Goal: Information Seeking & Learning: Learn about a topic

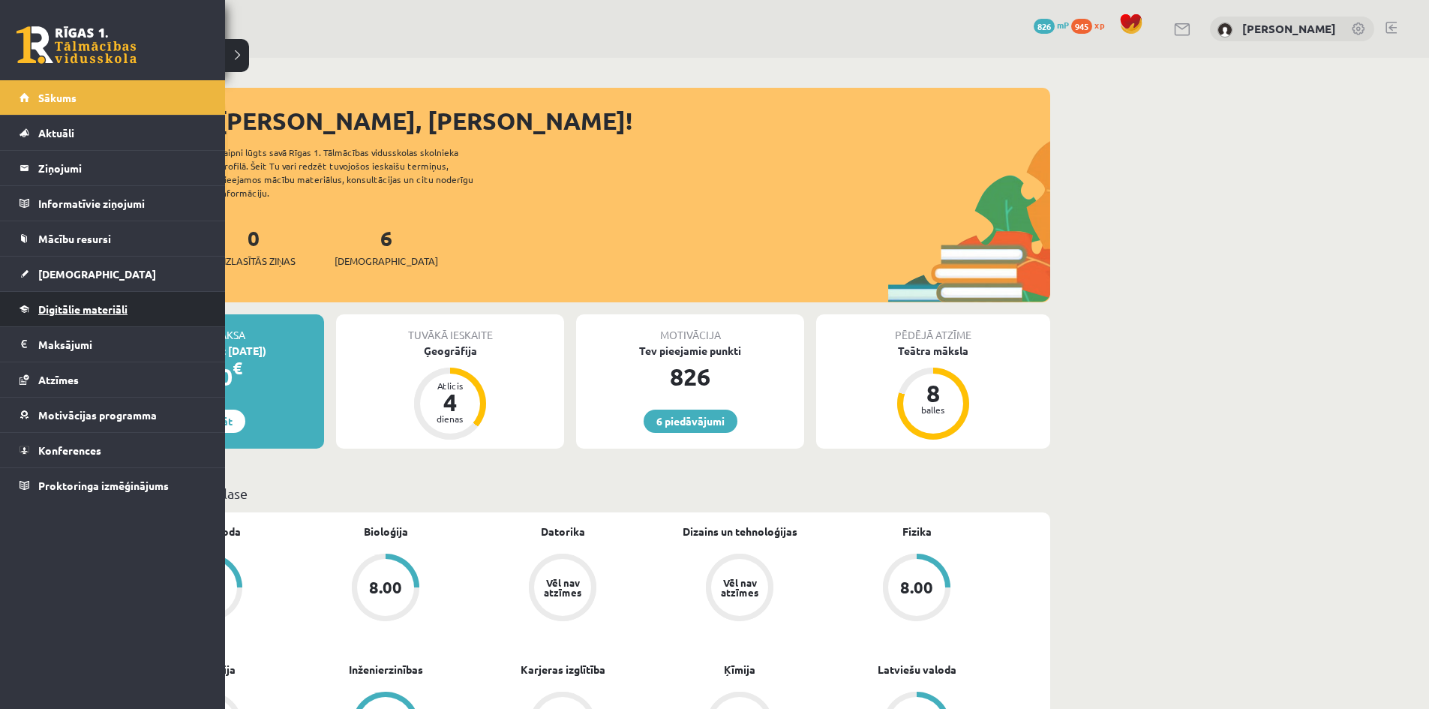
drag, startPoint x: 1044, startPoint y: 0, endPoint x: 30, endPoint y: 311, distance: 1060.4
click at [30, 311] on link "Digitālie materiāli" at bounding box center [113, 309] width 187 height 35
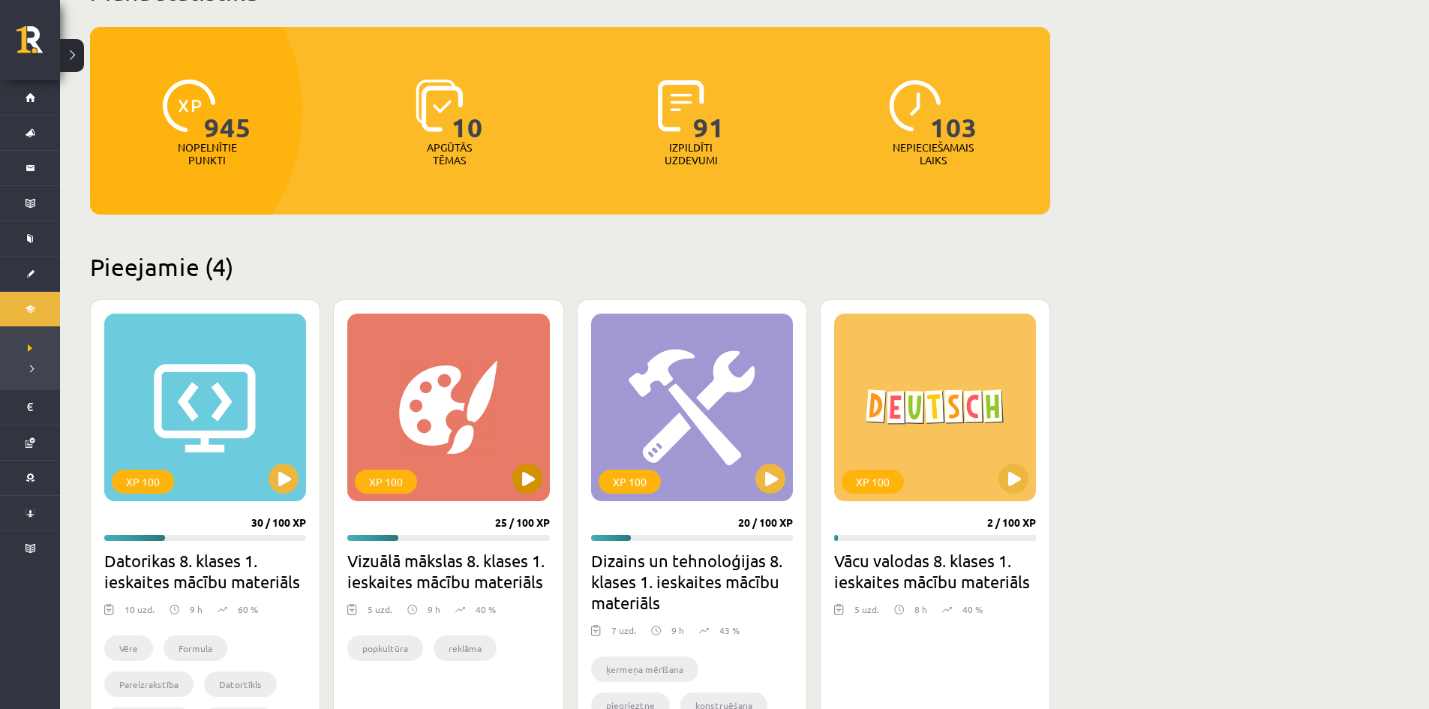
scroll to position [150, 0]
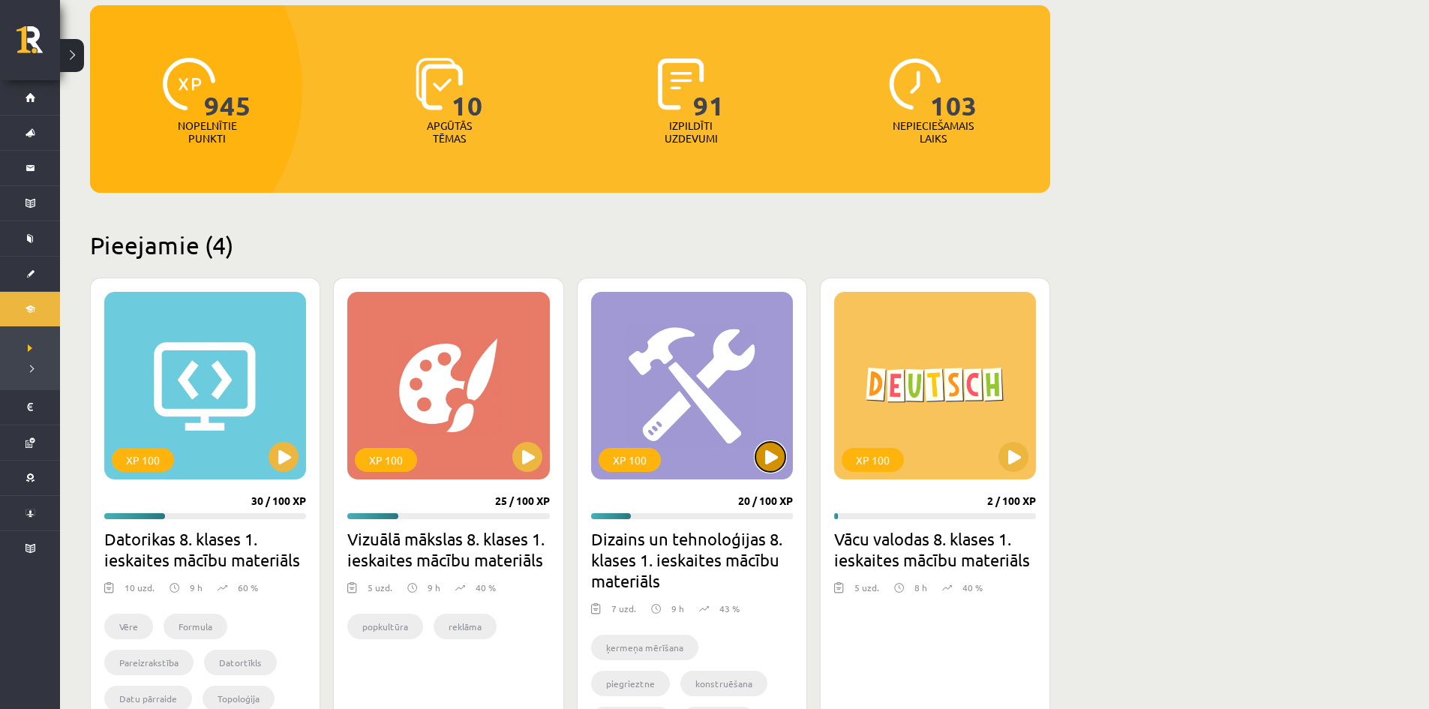
click at [763, 460] on button at bounding box center [771, 457] width 30 height 30
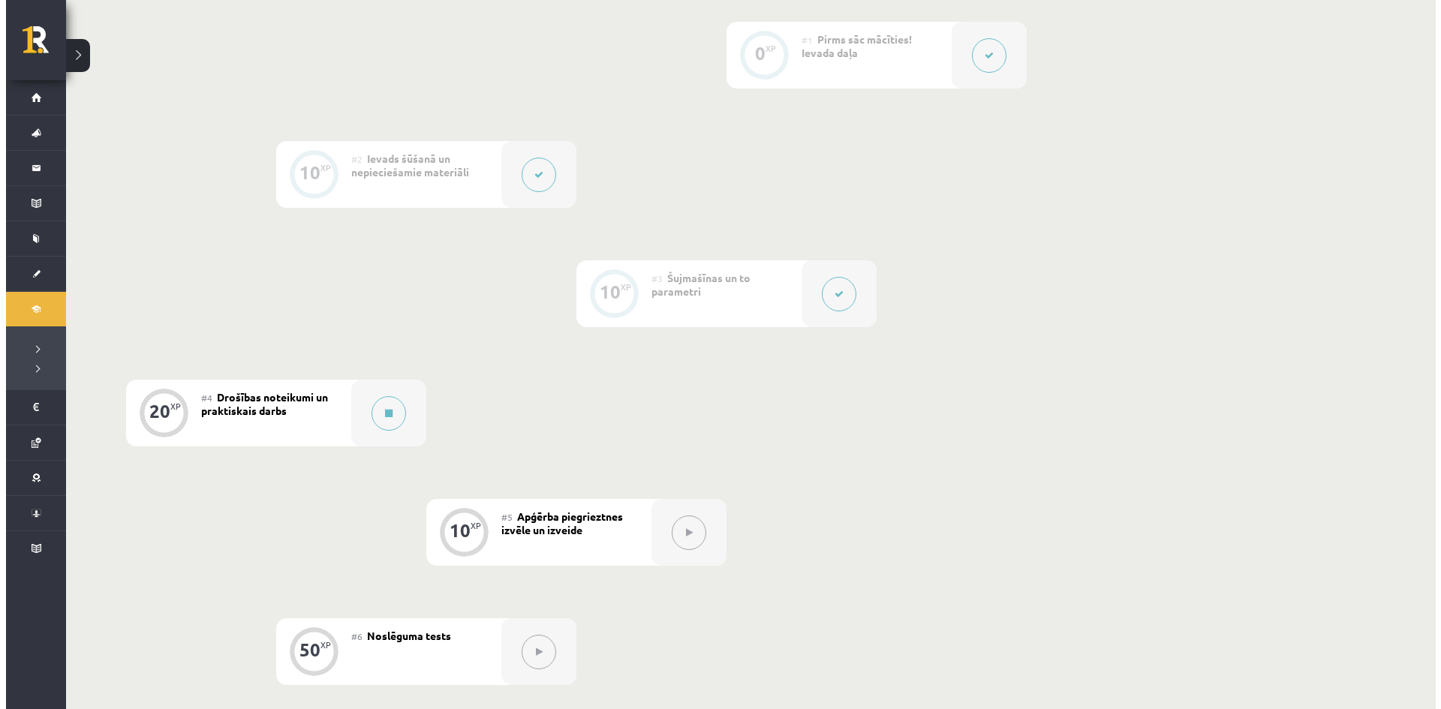
scroll to position [450, 0]
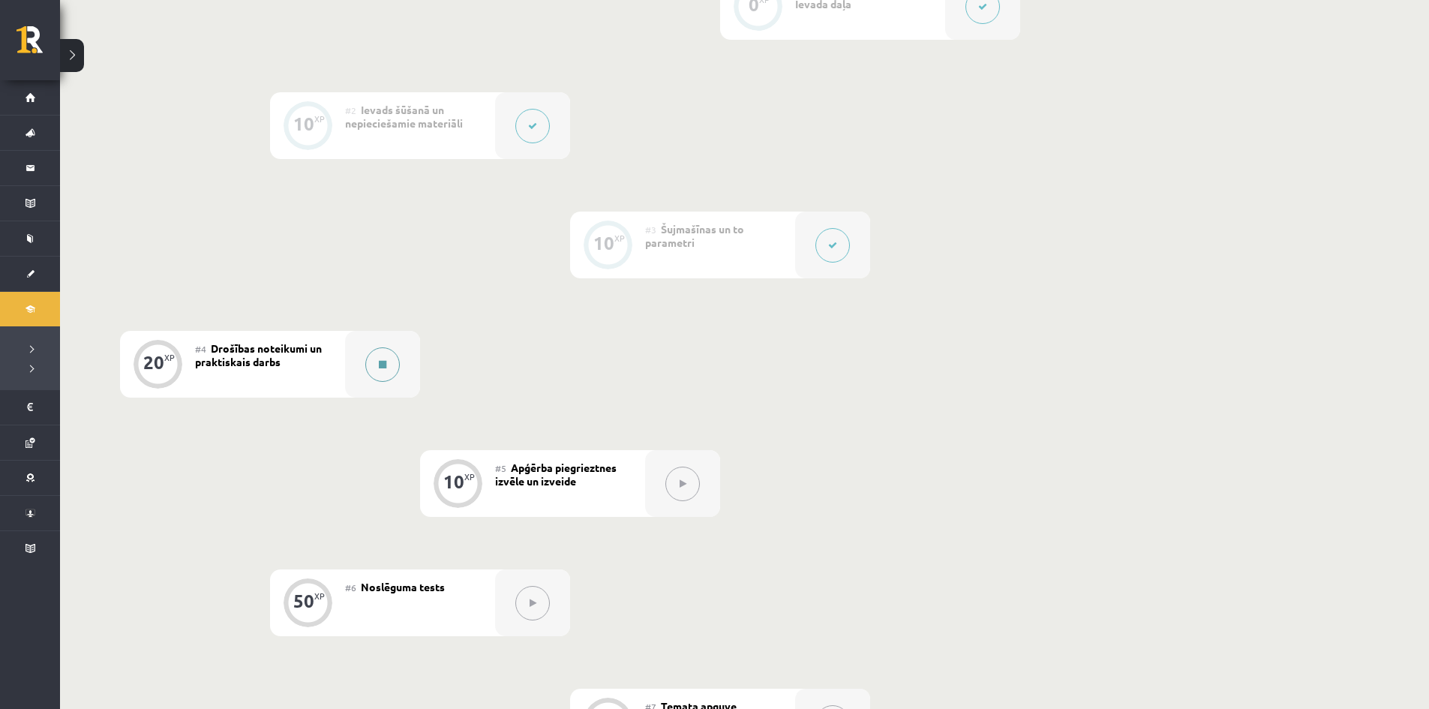
click at [390, 359] on button at bounding box center [382, 364] width 35 height 35
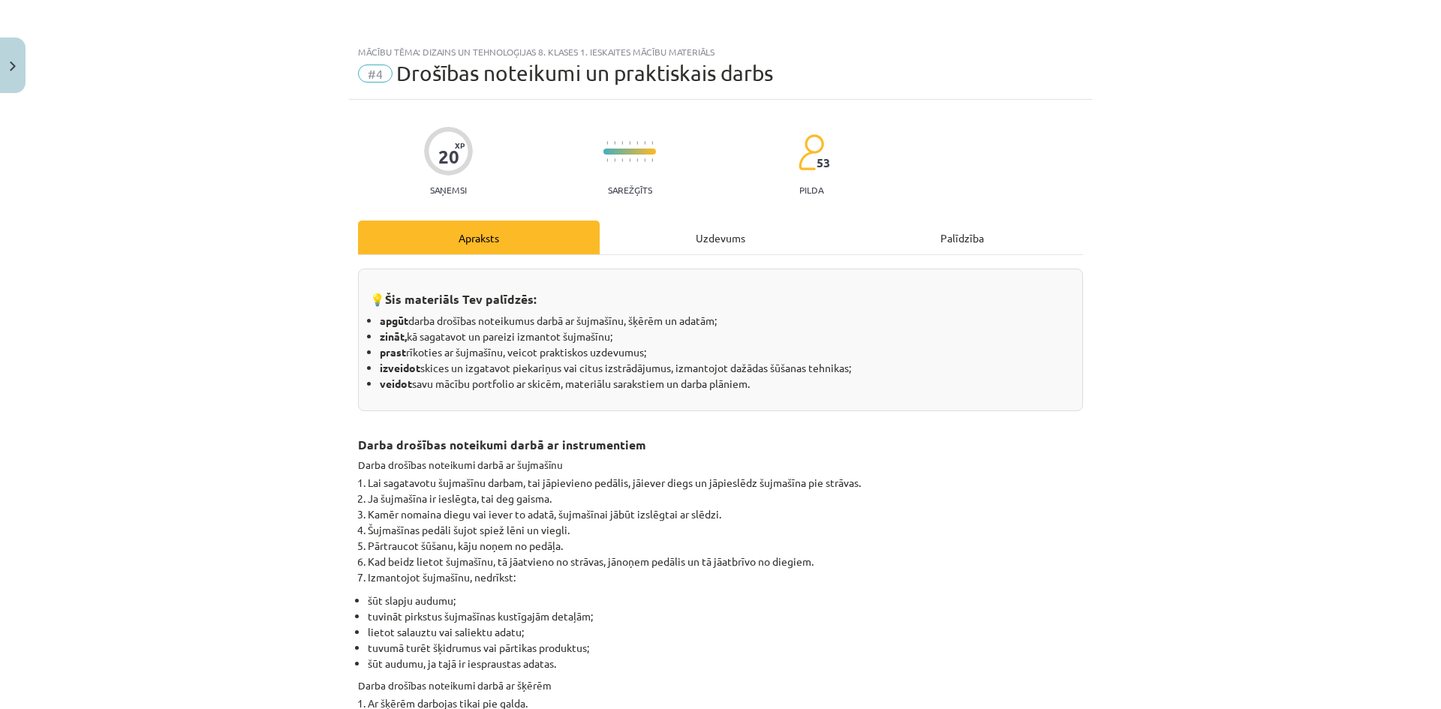
click at [656, 235] on div "Uzdevums" at bounding box center [720, 238] width 242 height 34
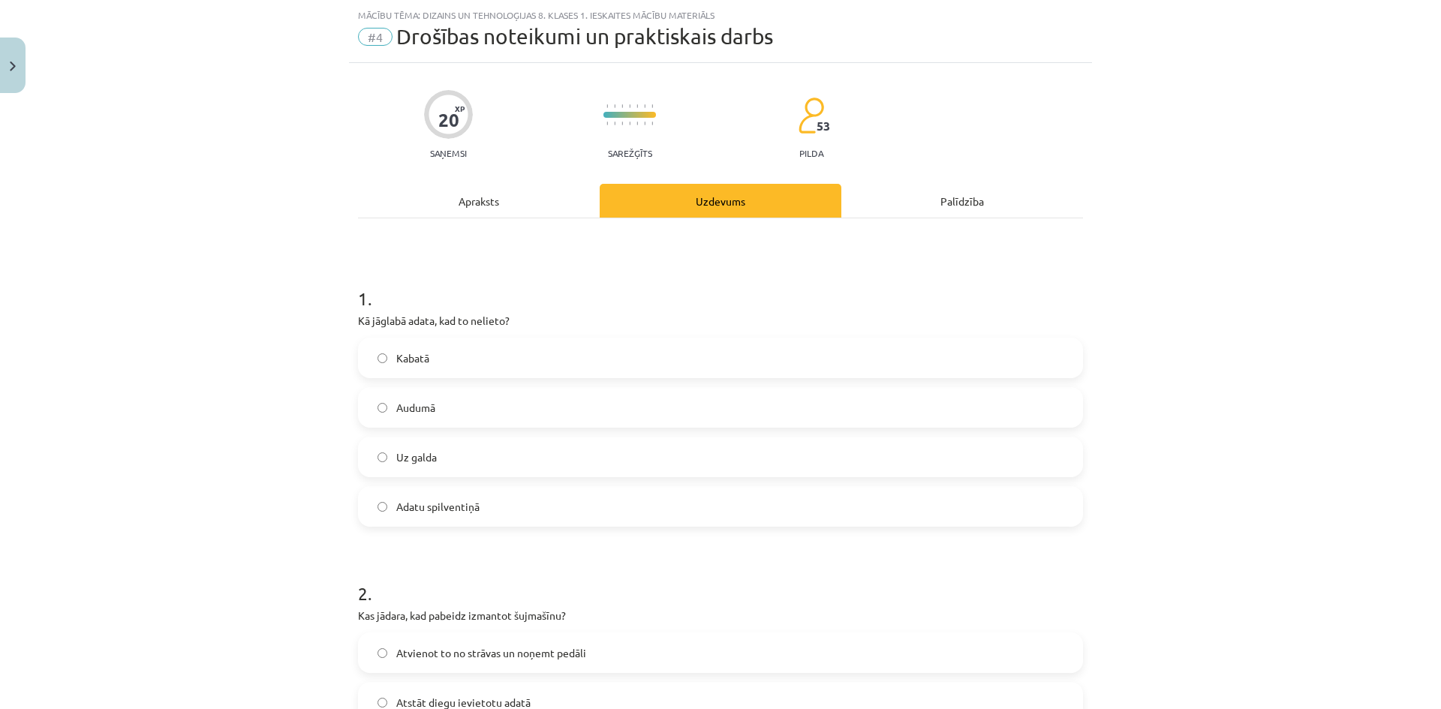
scroll to position [38, 0]
click at [524, 201] on div "Apraksts" at bounding box center [479, 200] width 242 height 34
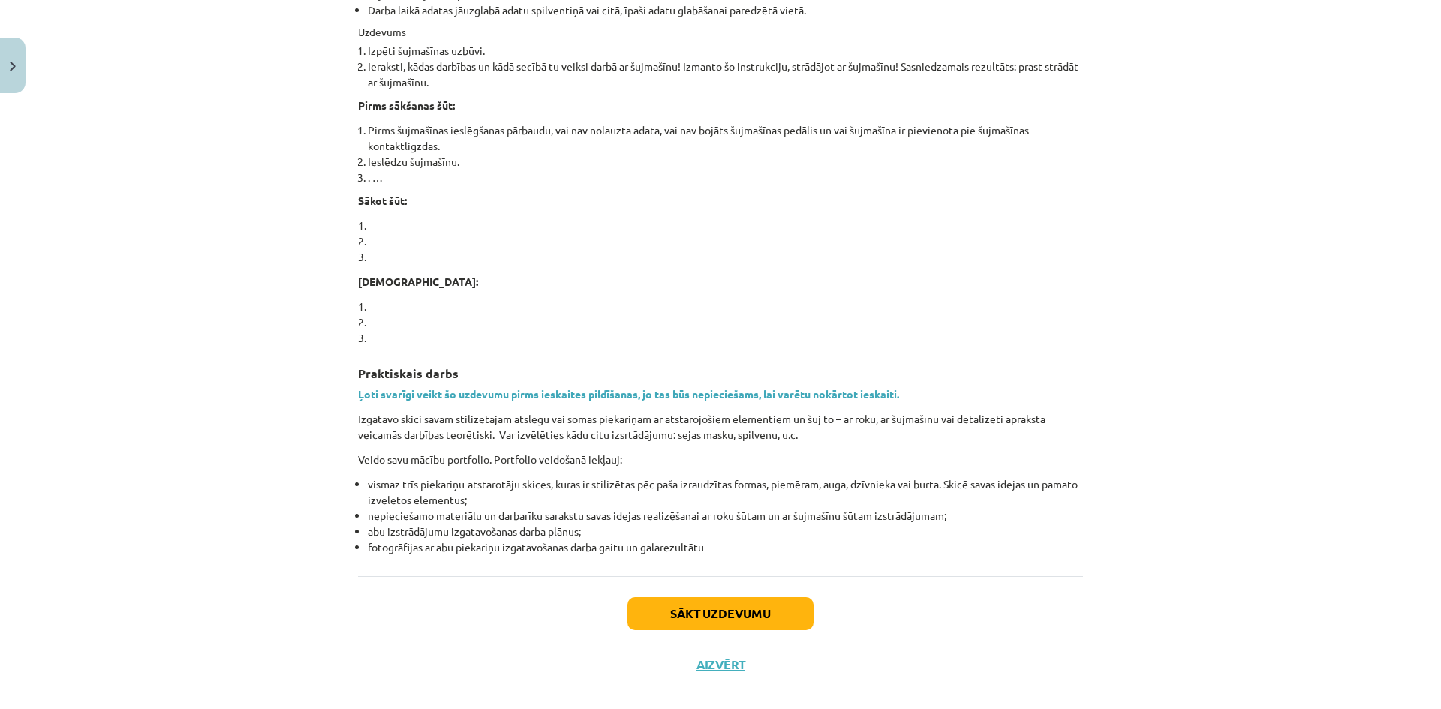
scroll to position [978, 0]
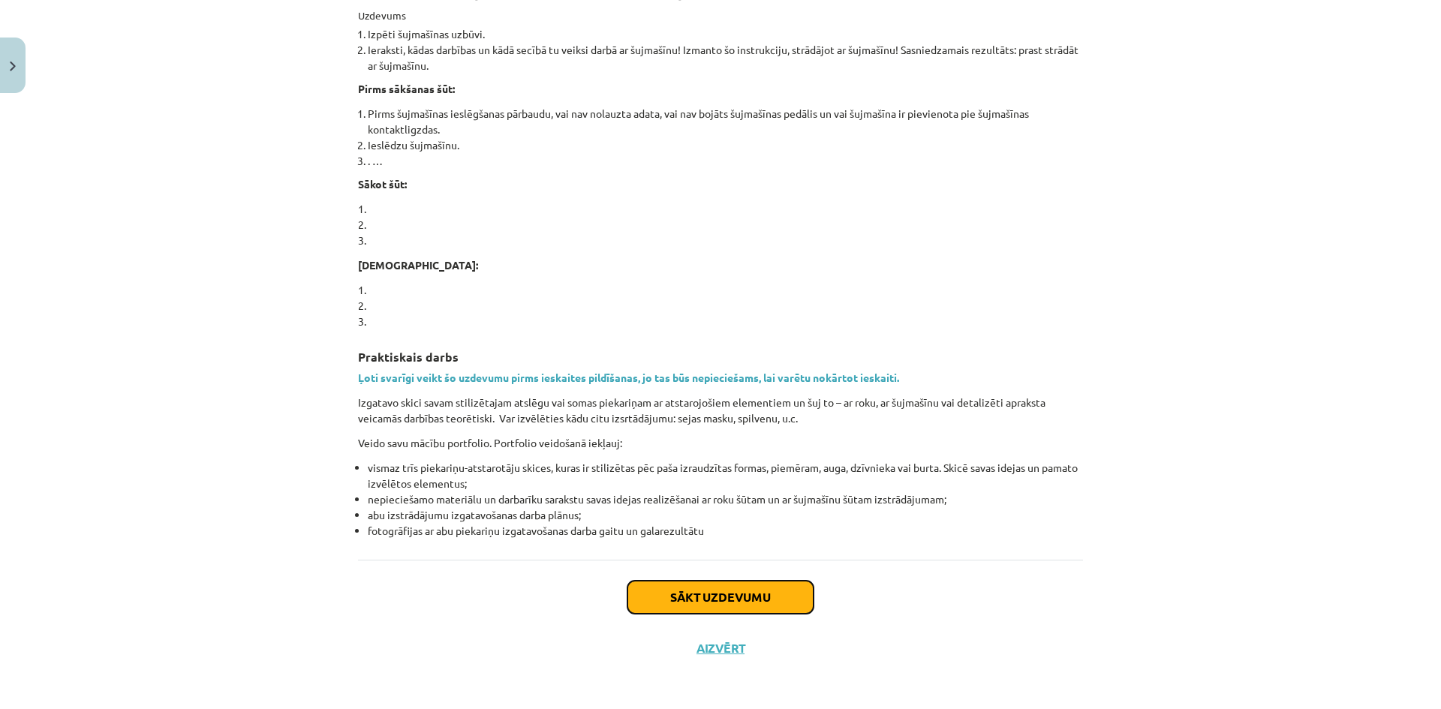
click at [669, 592] on button "Sākt uzdevumu" at bounding box center [720, 597] width 186 height 33
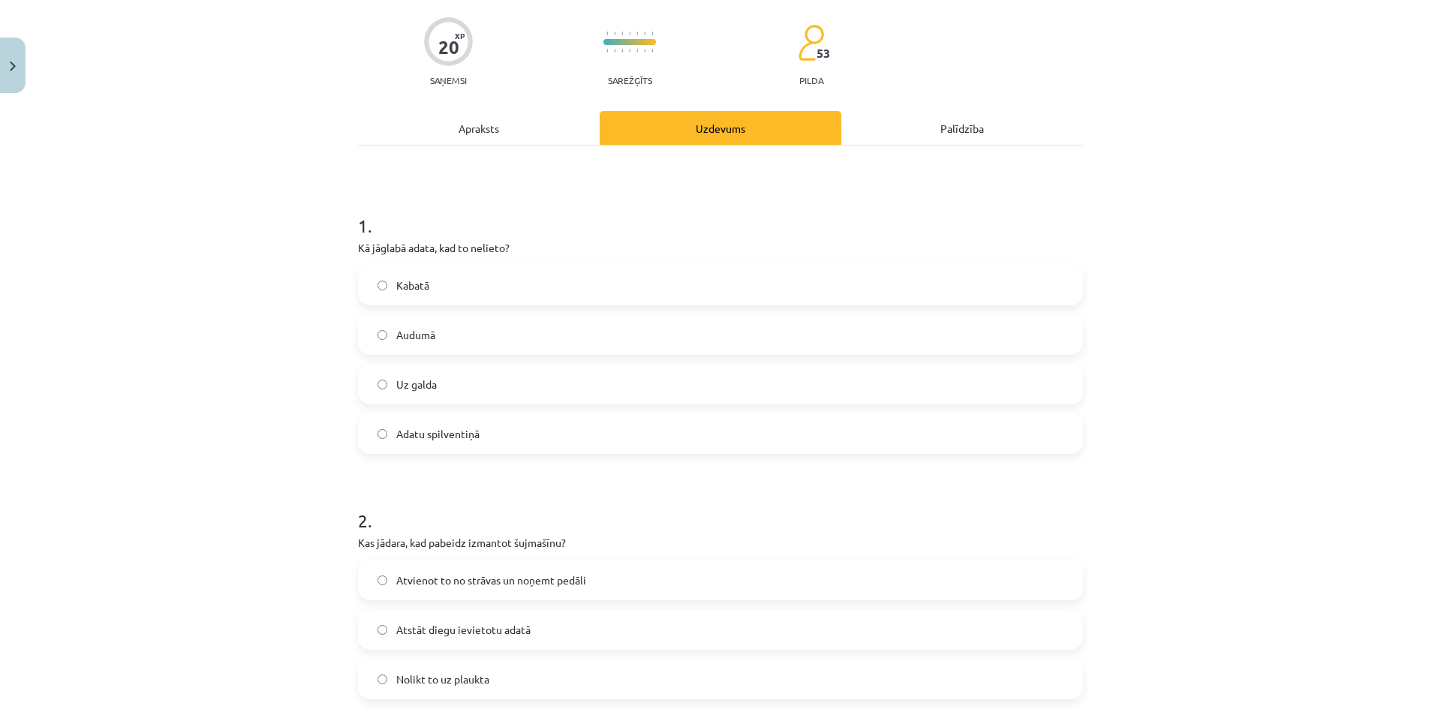
scroll to position [113, 0]
click at [444, 438] on span "Adatu spilventiņā" at bounding box center [437, 431] width 83 height 16
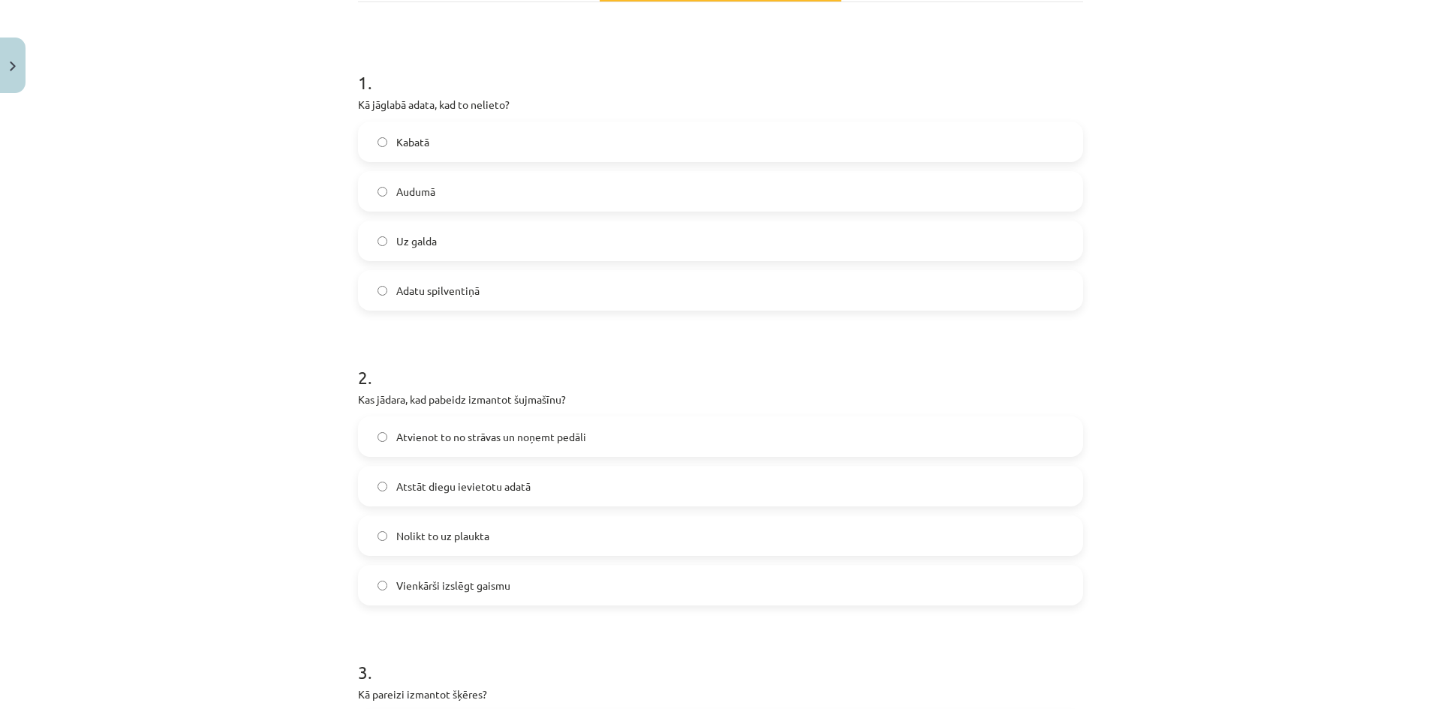
scroll to position [263, 0]
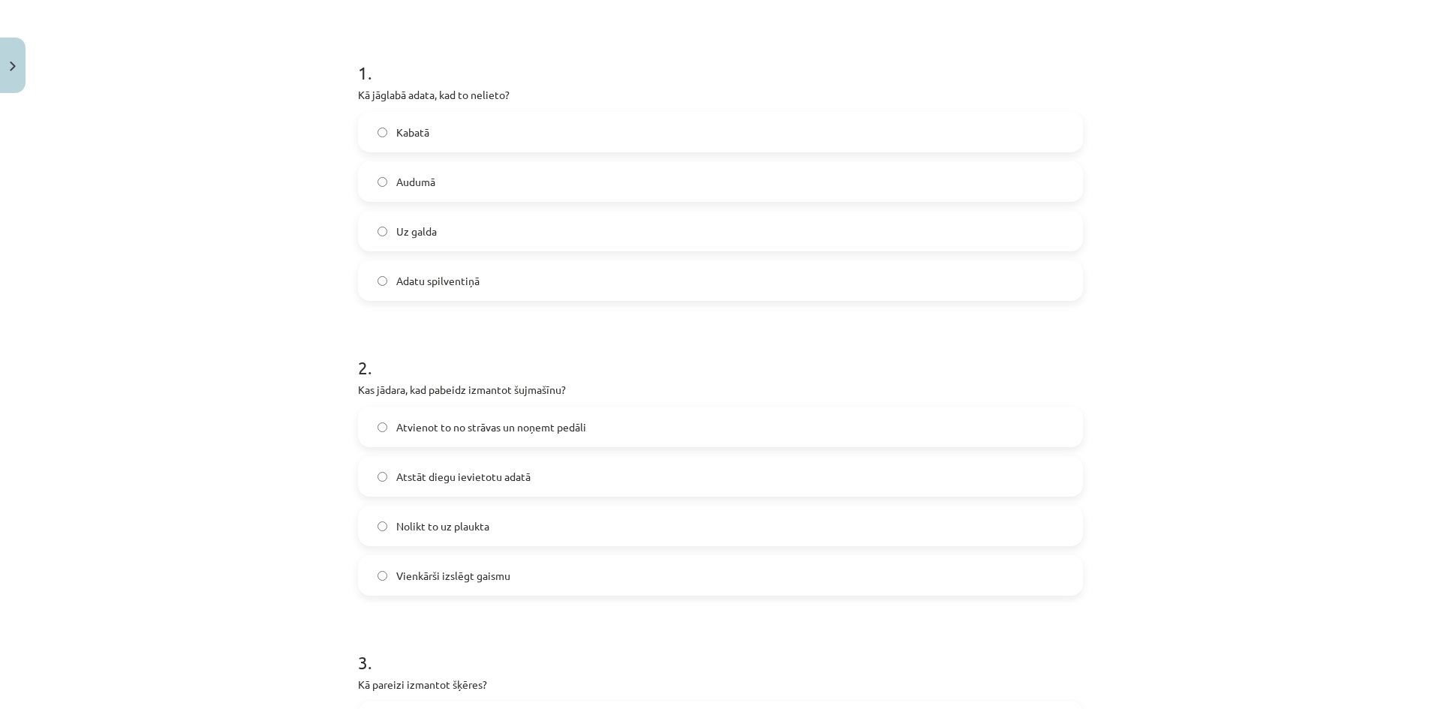
click at [626, 431] on label "Atvienot to no strāvas un noņemt pedāli" at bounding box center [720, 427] width 722 height 38
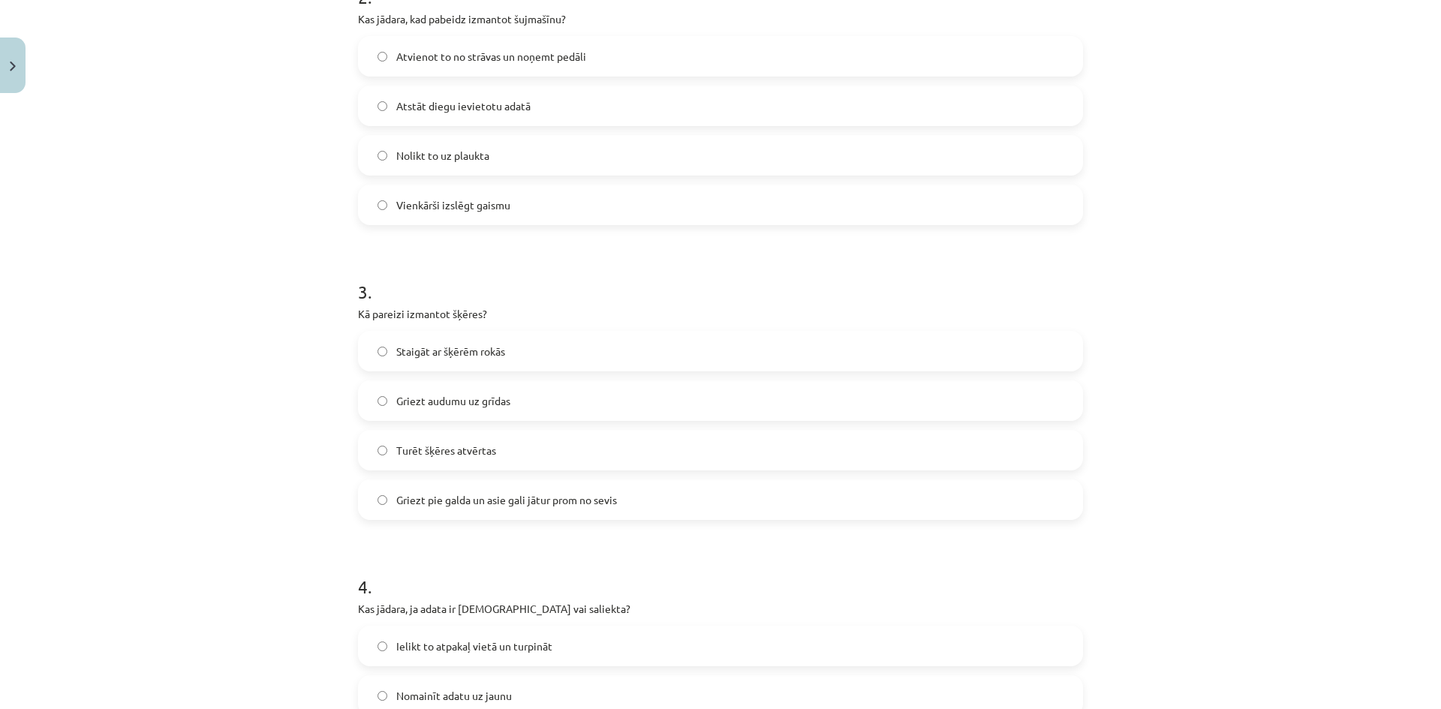
scroll to position [638, 0]
click at [598, 485] on label "Griezt pie galda un asie gali jātur prom no sevis" at bounding box center [720, 495] width 722 height 38
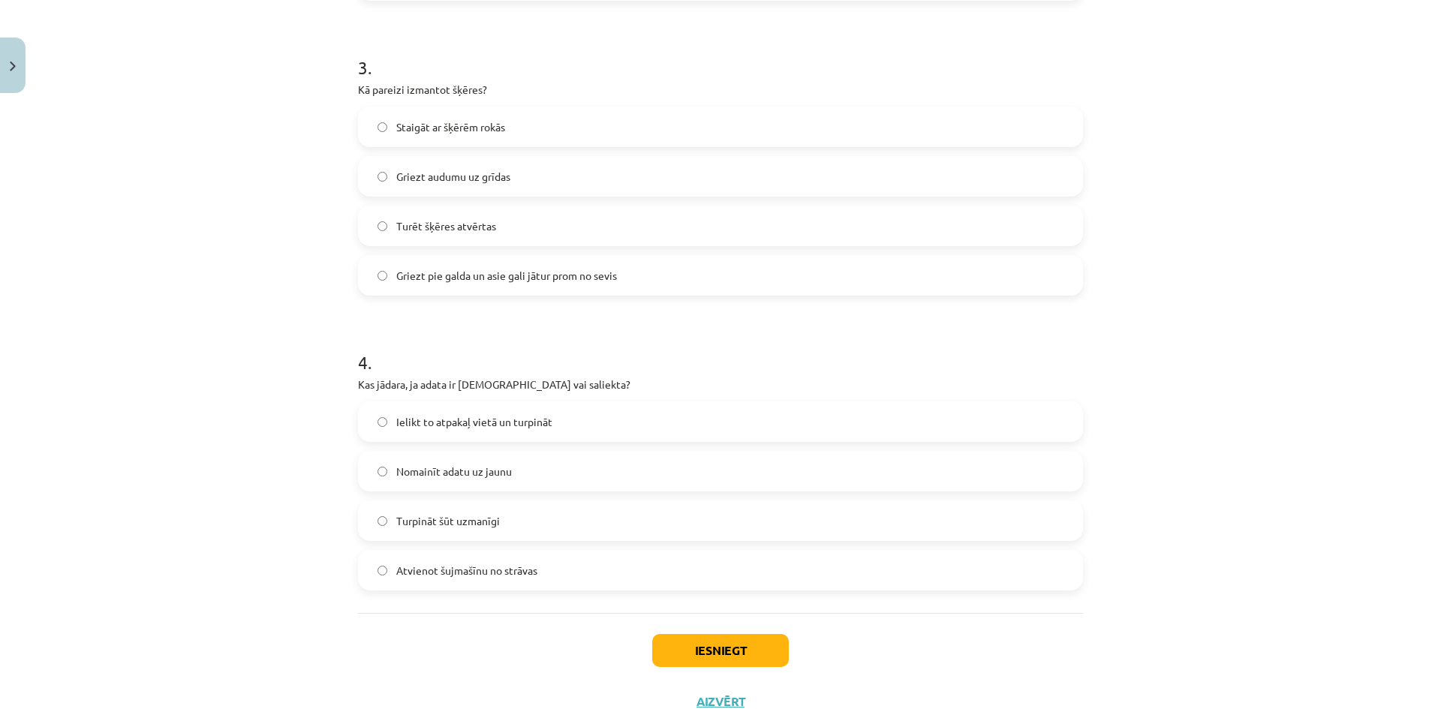
scroll to position [863, 0]
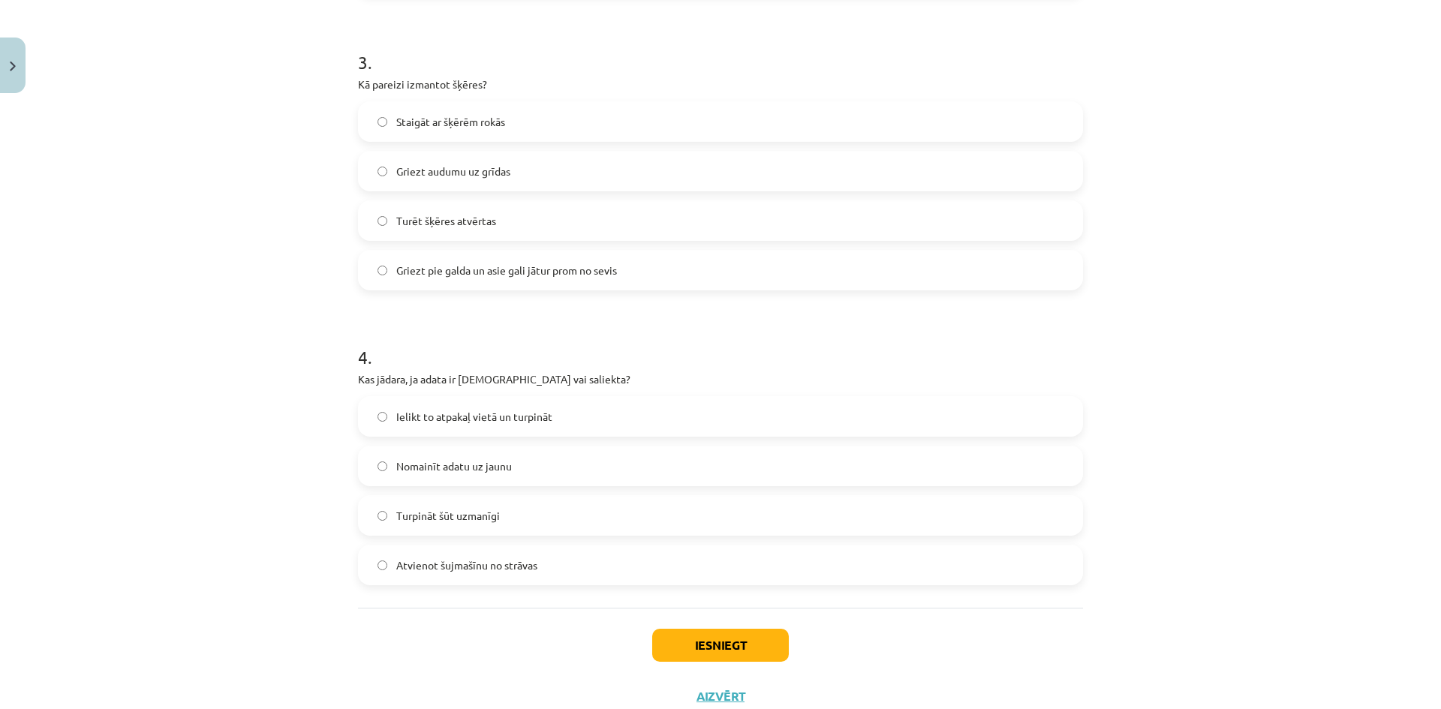
click at [591, 473] on label "Nomainīt adatu uz jaunu" at bounding box center [720, 466] width 722 height 38
click at [699, 638] on button "Iesniegt" at bounding box center [720, 645] width 137 height 33
click at [695, 636] on button "Iesniegt" at bounding box center [720, 645] width 137 height 33
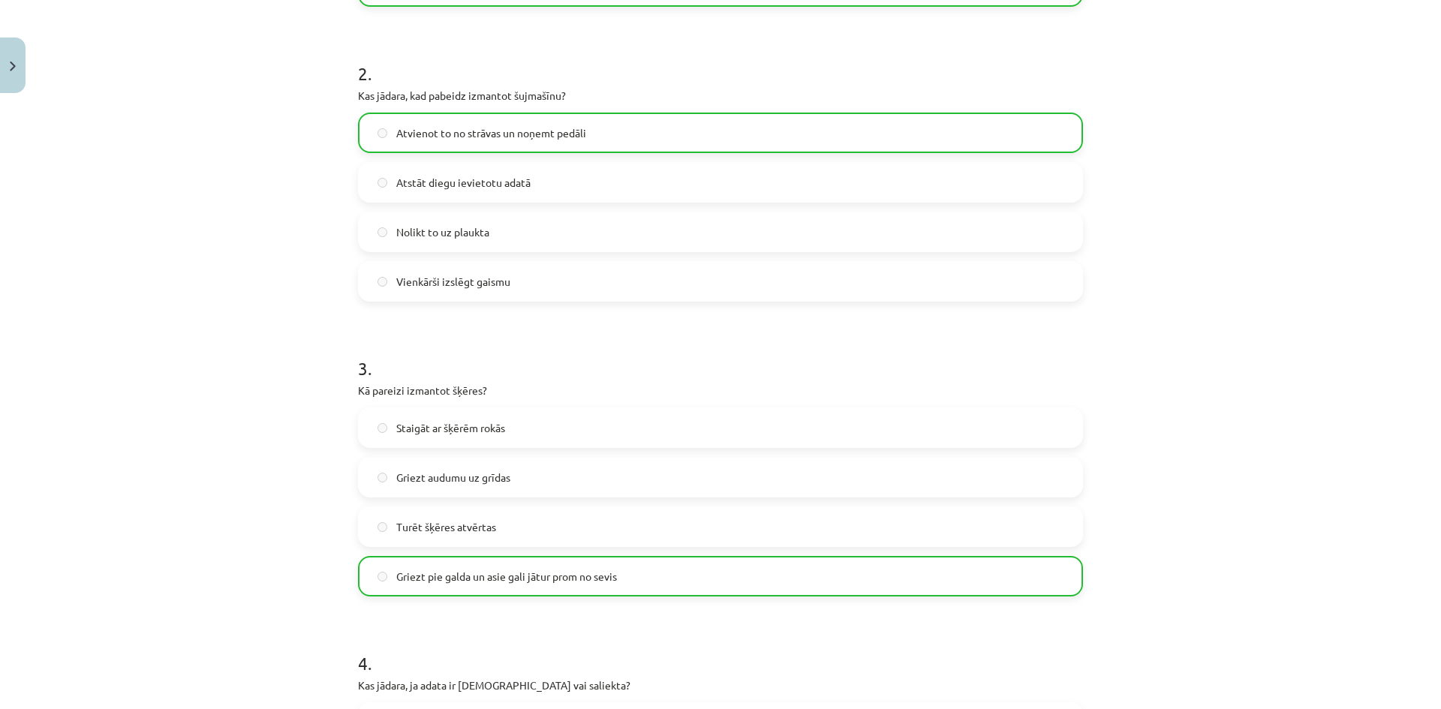
scroll to position [961, 0]
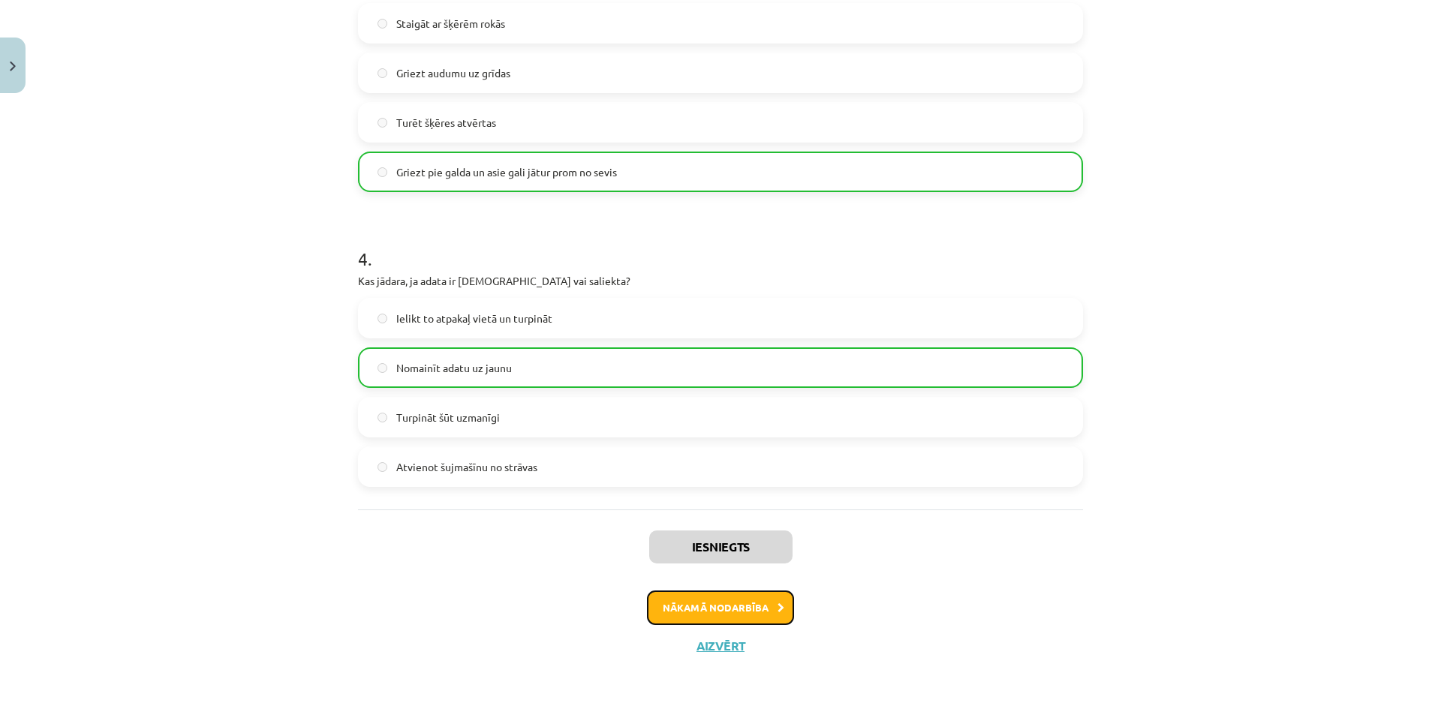
click at [783, 617] on button "Nākamā nodarbība" at bounding box center [720, 607] width 147 height 35
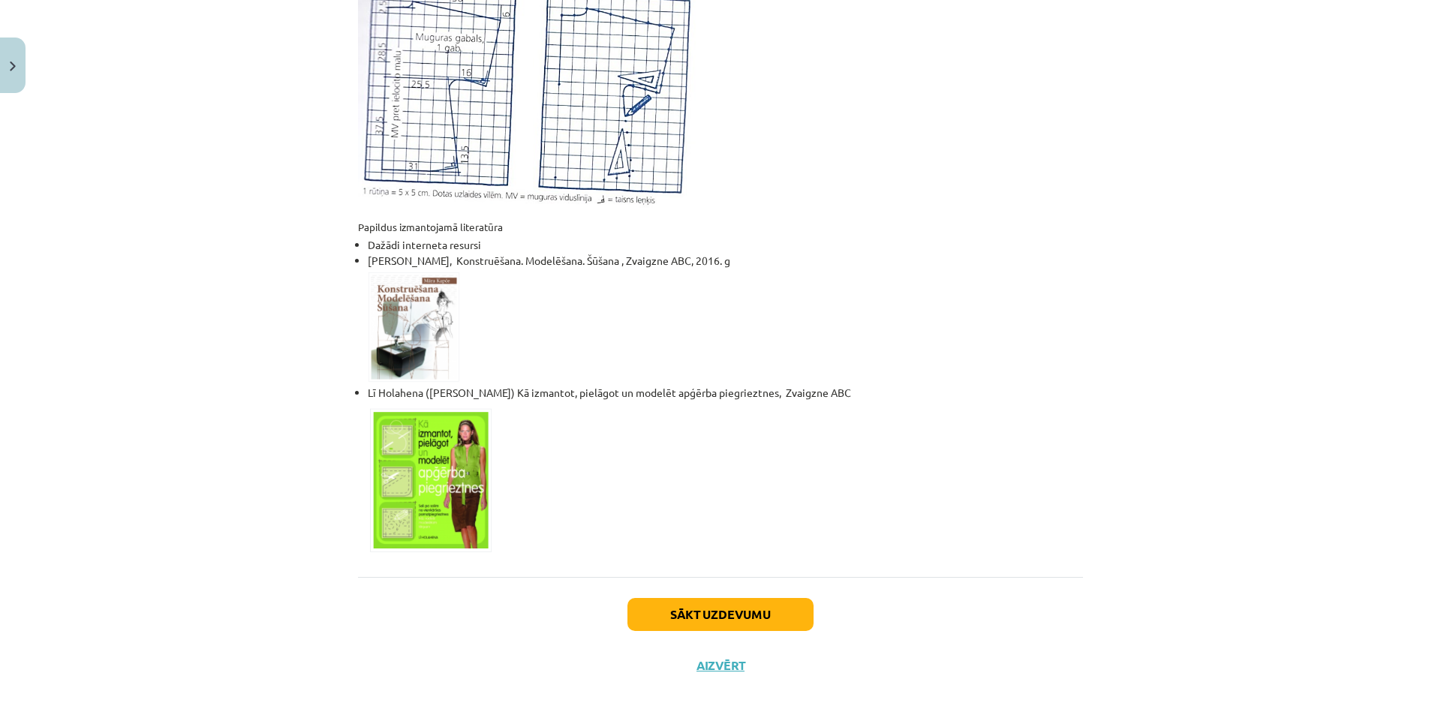
scroll to position [828, 0]
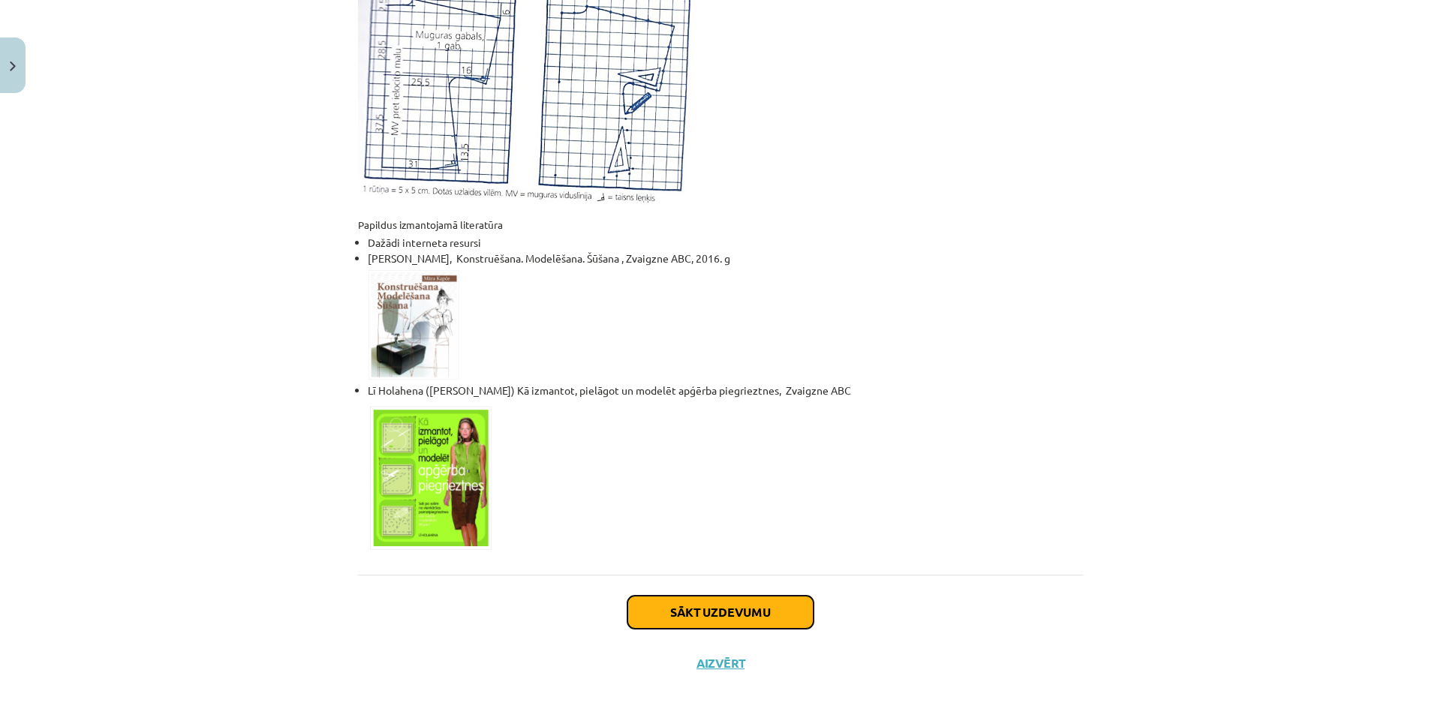
click at [674, 599] on button "Sākt uzdevumu" at bounding box center [720, 612] width 186 height 33
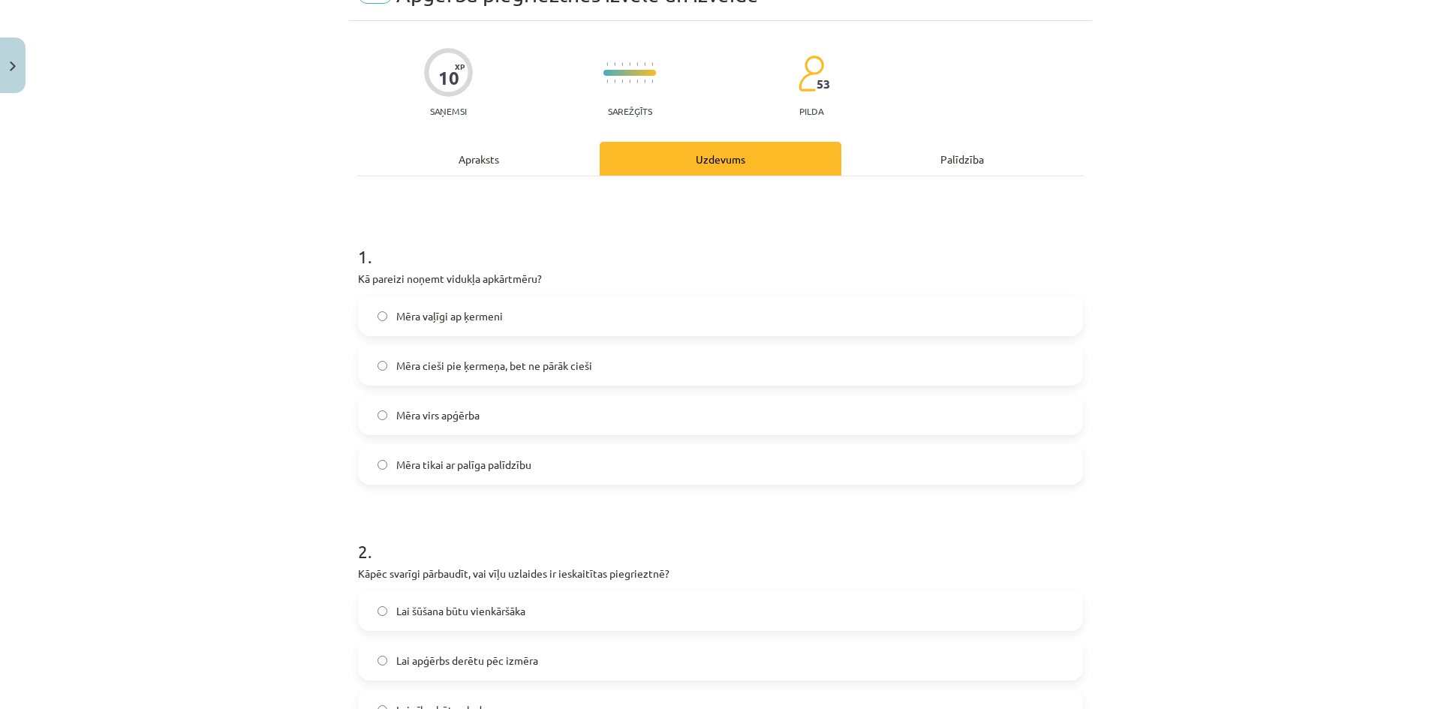
scroll to position [38, 0]
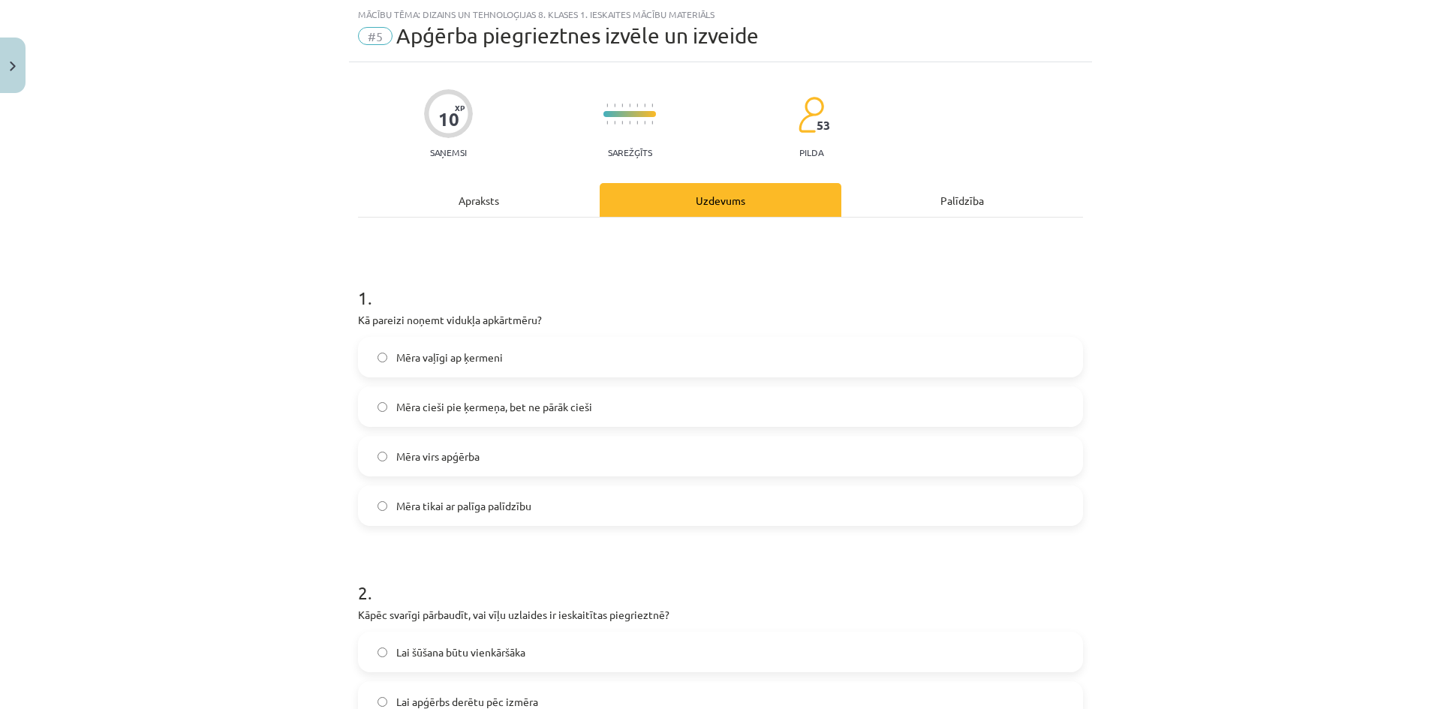
click at [377, 416] on label "Mēra cieši pie ķermeņa, bet ne pārāk cieši" at bounding box center [720, 407] width 722 height 38
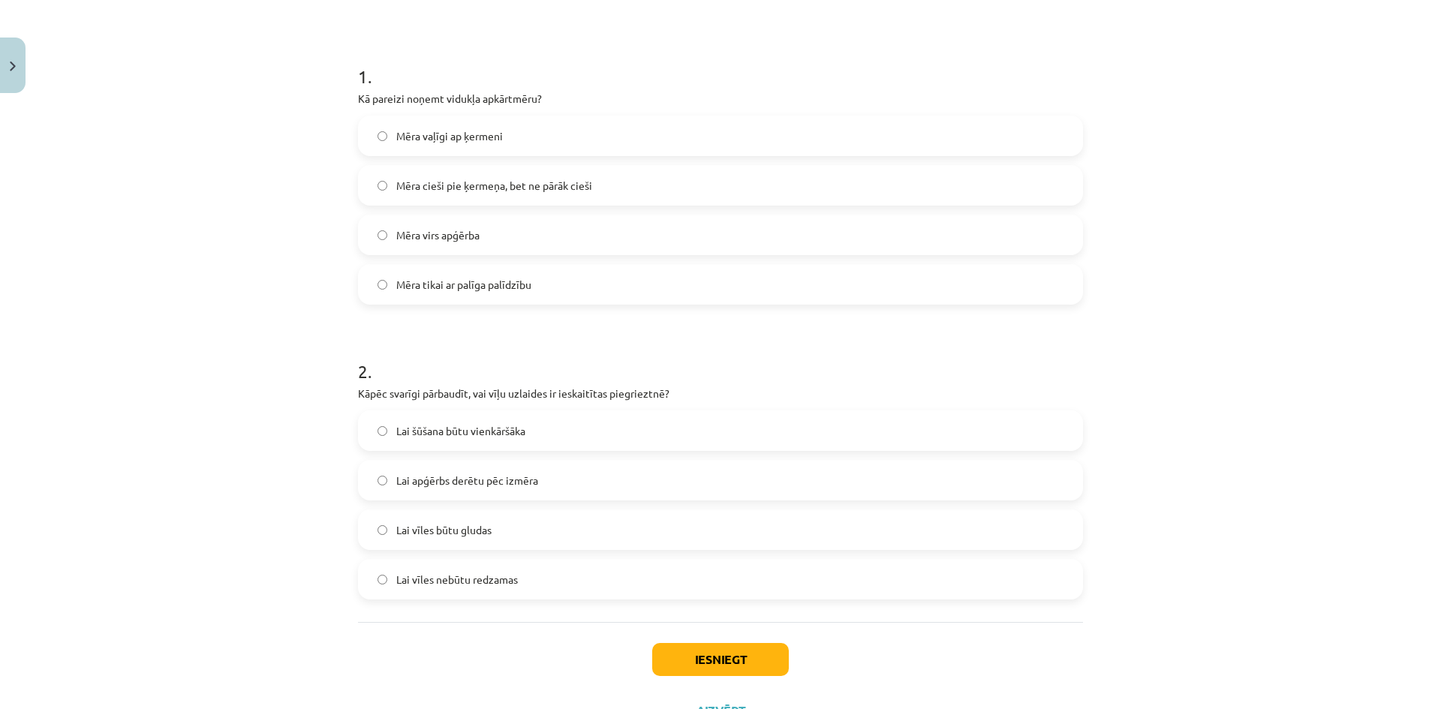
scroll to position [263, 0]
click at [359, 473] on label "Lai apģērbs derētu pēc izmēra" at bounding box center [720, 477] width 722 height 38
click at [673, 641] on button "Iesniegt" at bounding box center [720, 655] width 137 height 33
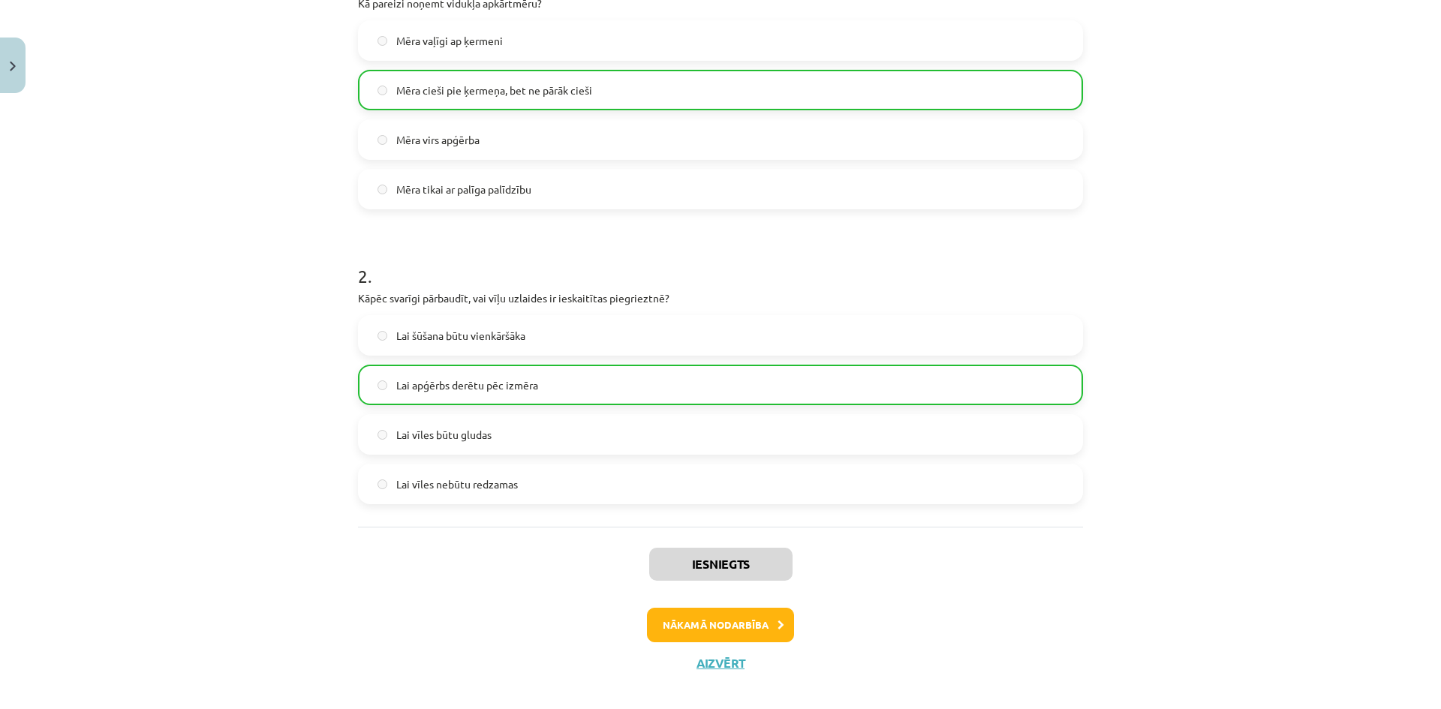
scroll to position [371, 0]
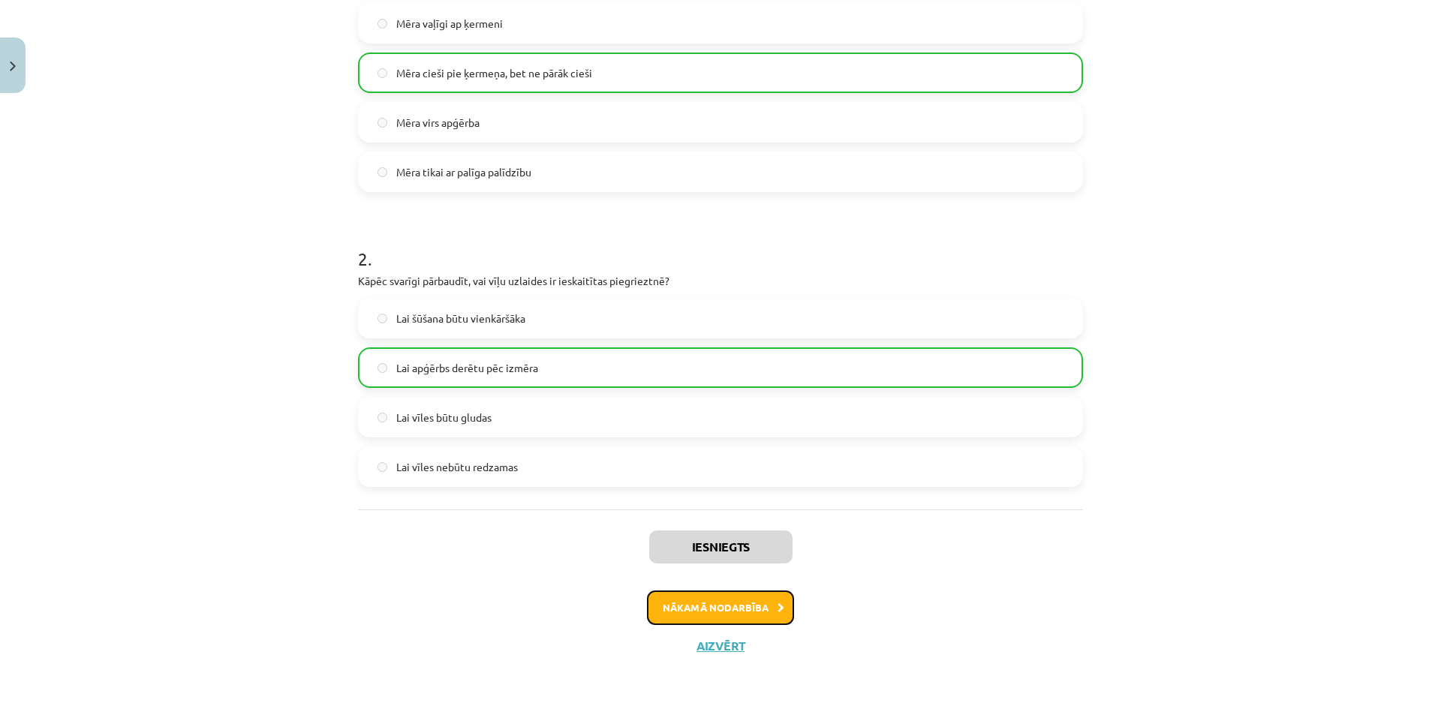
click at [663, 608] on button "Nākamā nodarbība" at bounding box center [720, 607] width 147 height 35
click at [663, 608] on div "10 XP Saņemsi Sarežģīts 53 pilda Apraksts Uzdevums Palīdzība 1 . Kā pareizi noņ…" at bounding box center [720, 199] width 743 height 943
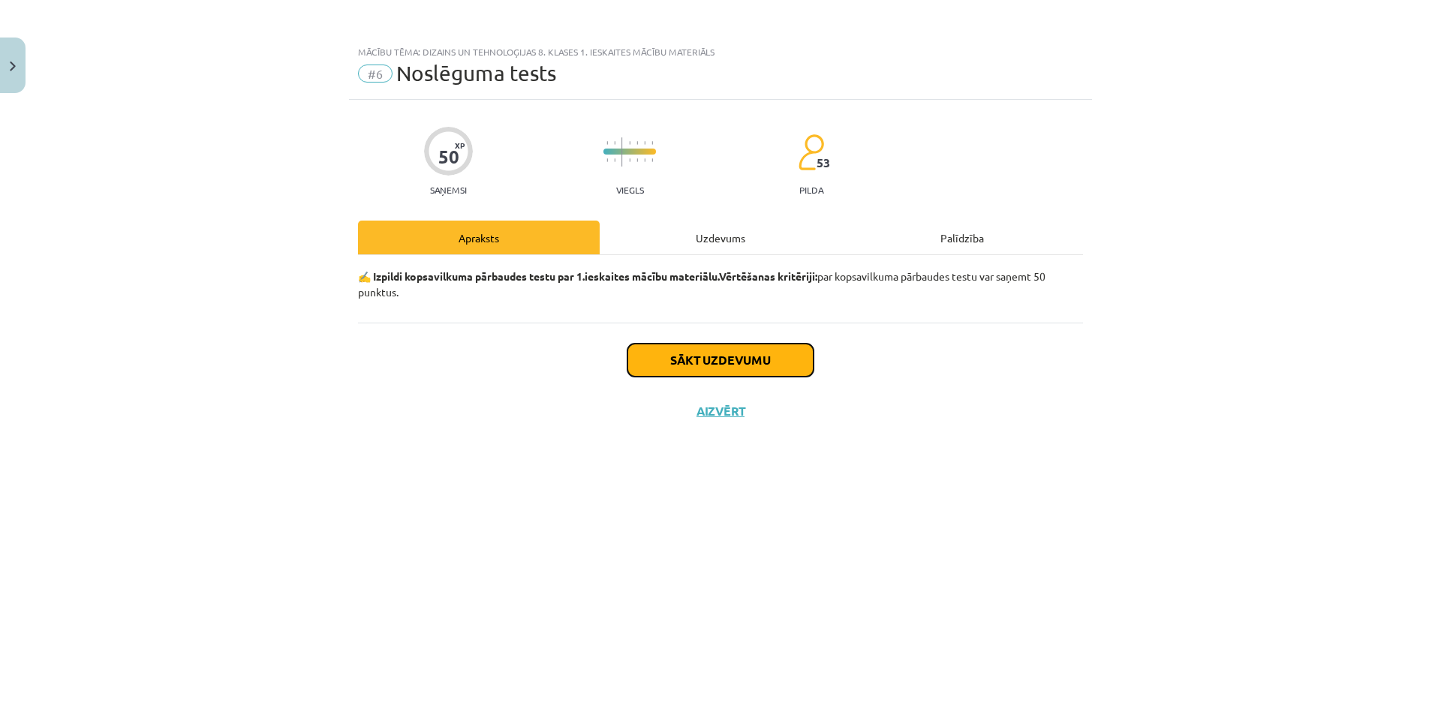
click at [744, 365] on button "Sākt uzdevumu" at bounding box center [720, 360] width 186 height 33
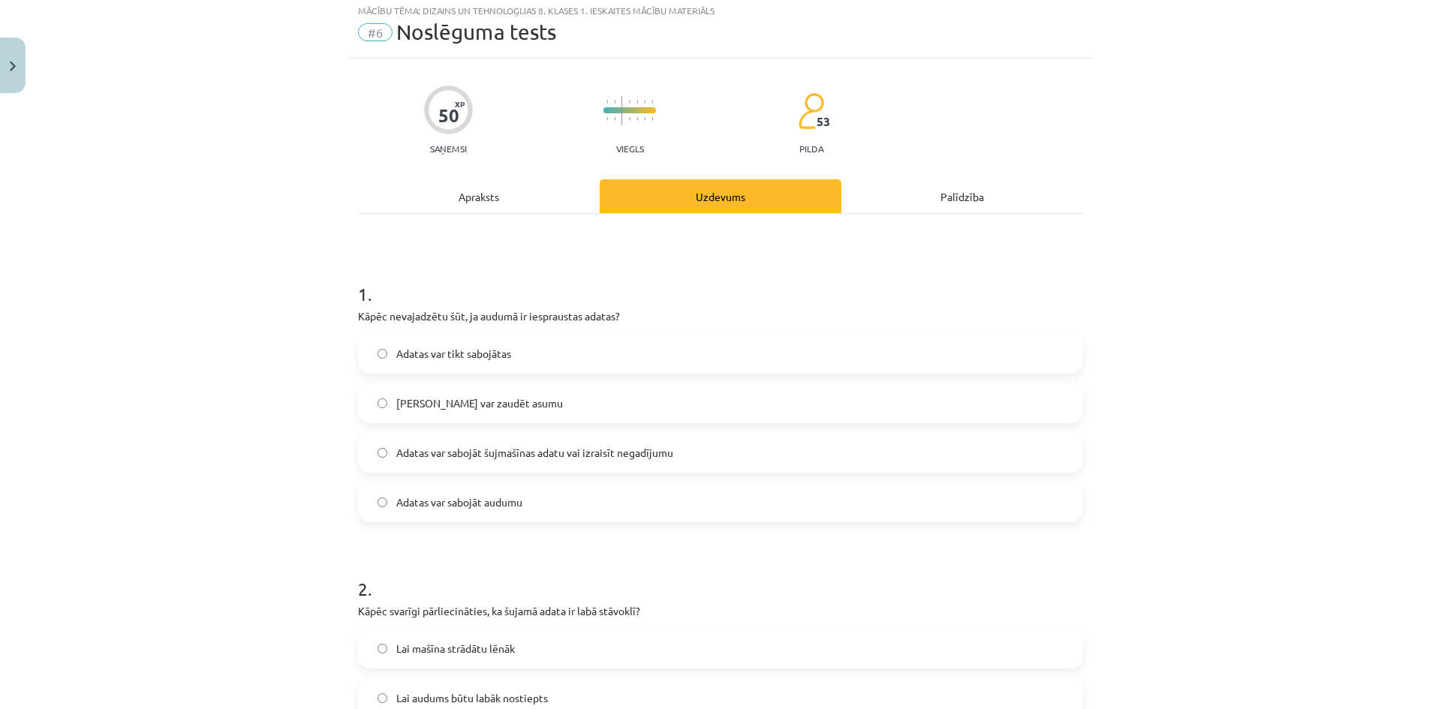
scroll to position [225, 0]
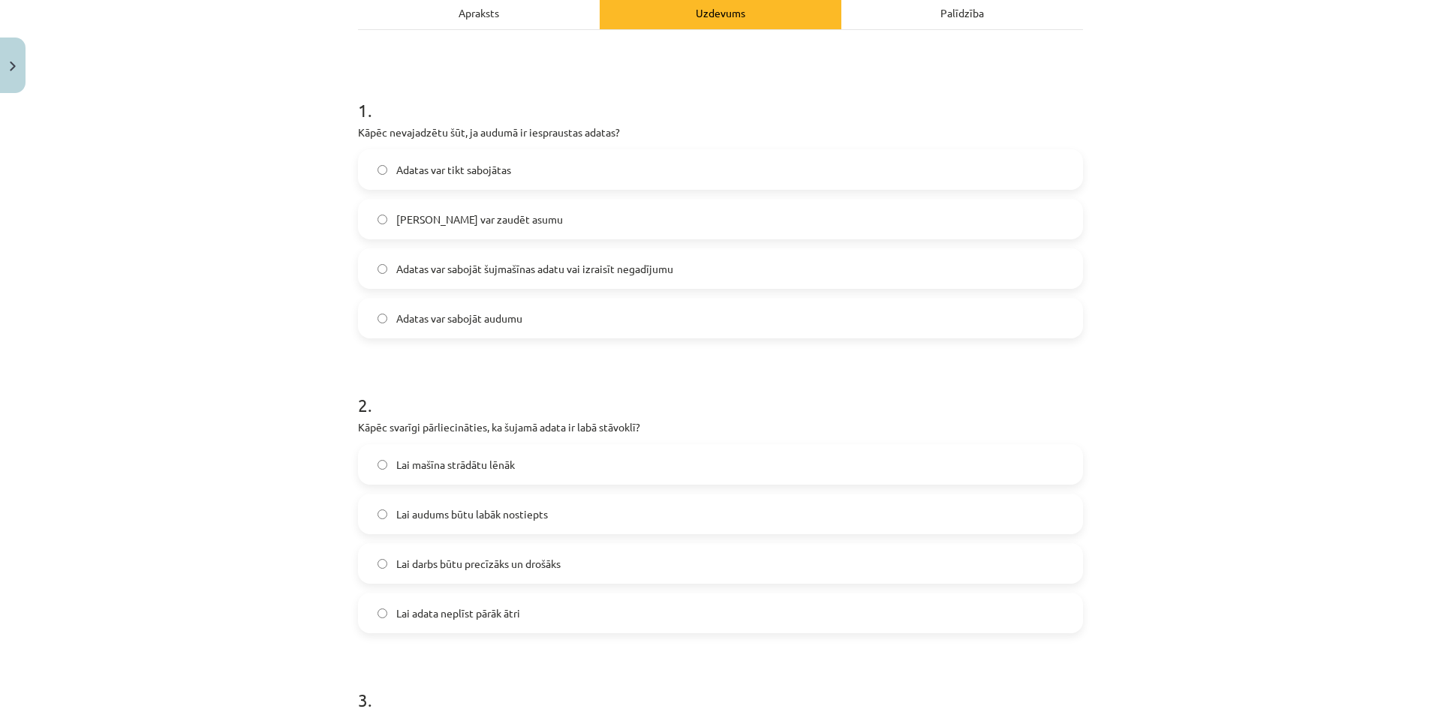
click at [666, 258] on label "Adatas var sabojāt šujmašīnas adatu vai izraisīt negadījumu" at bounding box center [720, 269] width 722 height 38
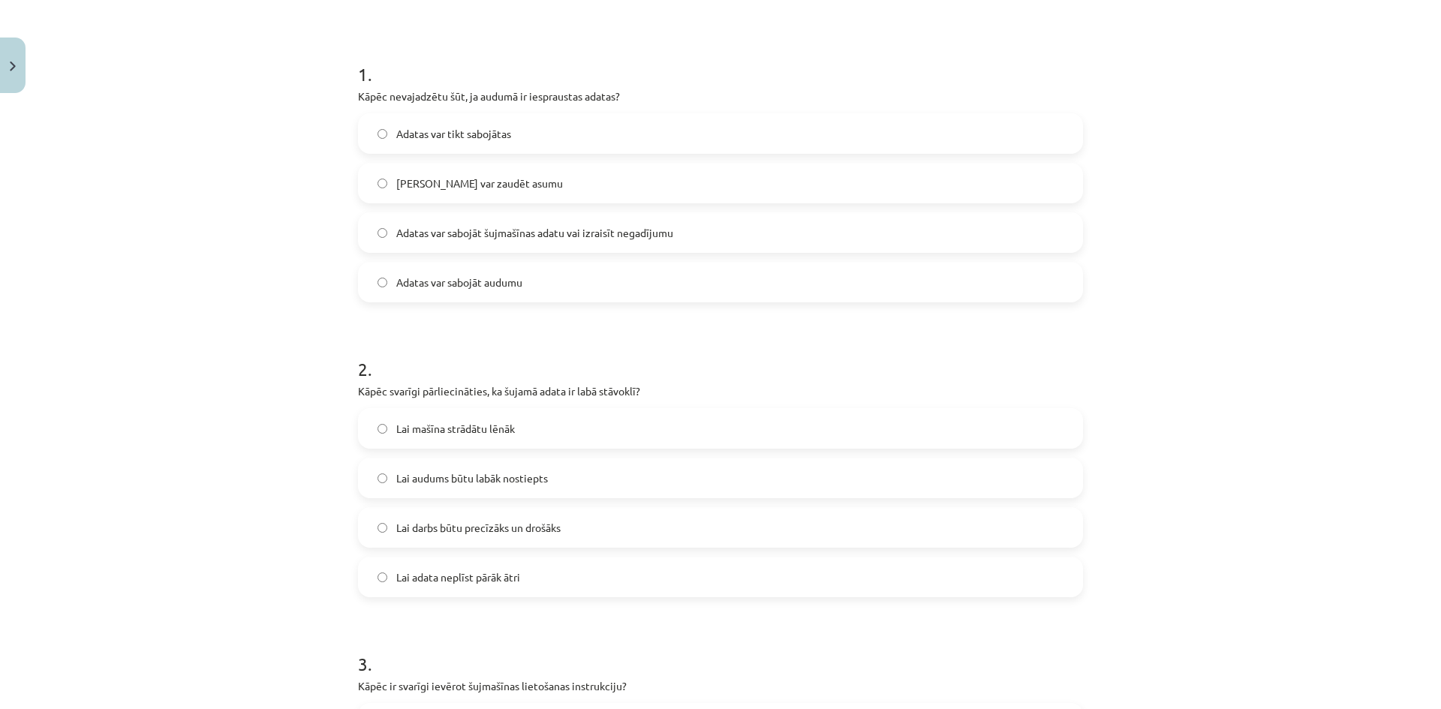
scroll to position [375, 0]
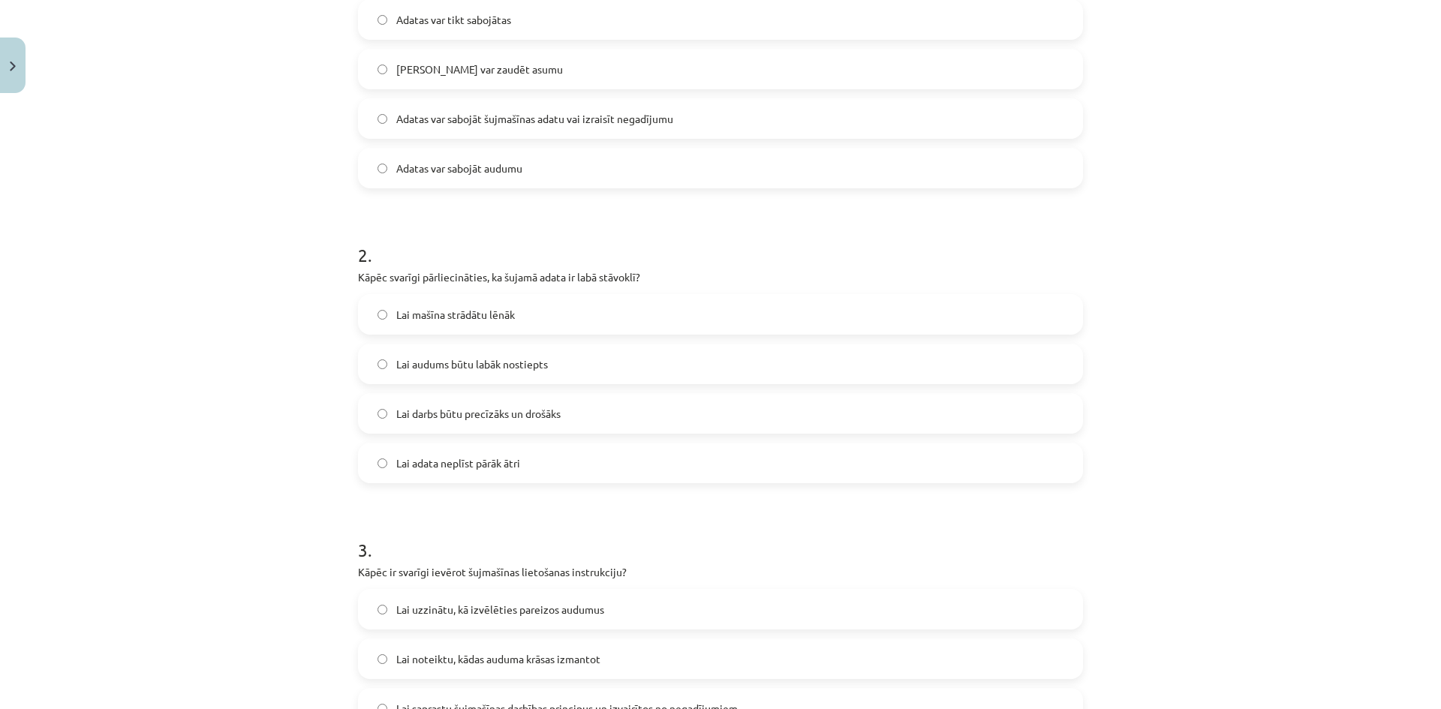
click at [581, 408] on label "Lai darbs būtu precīzāks un drošāks" at bounding box center [720, 414] width 722 height 38
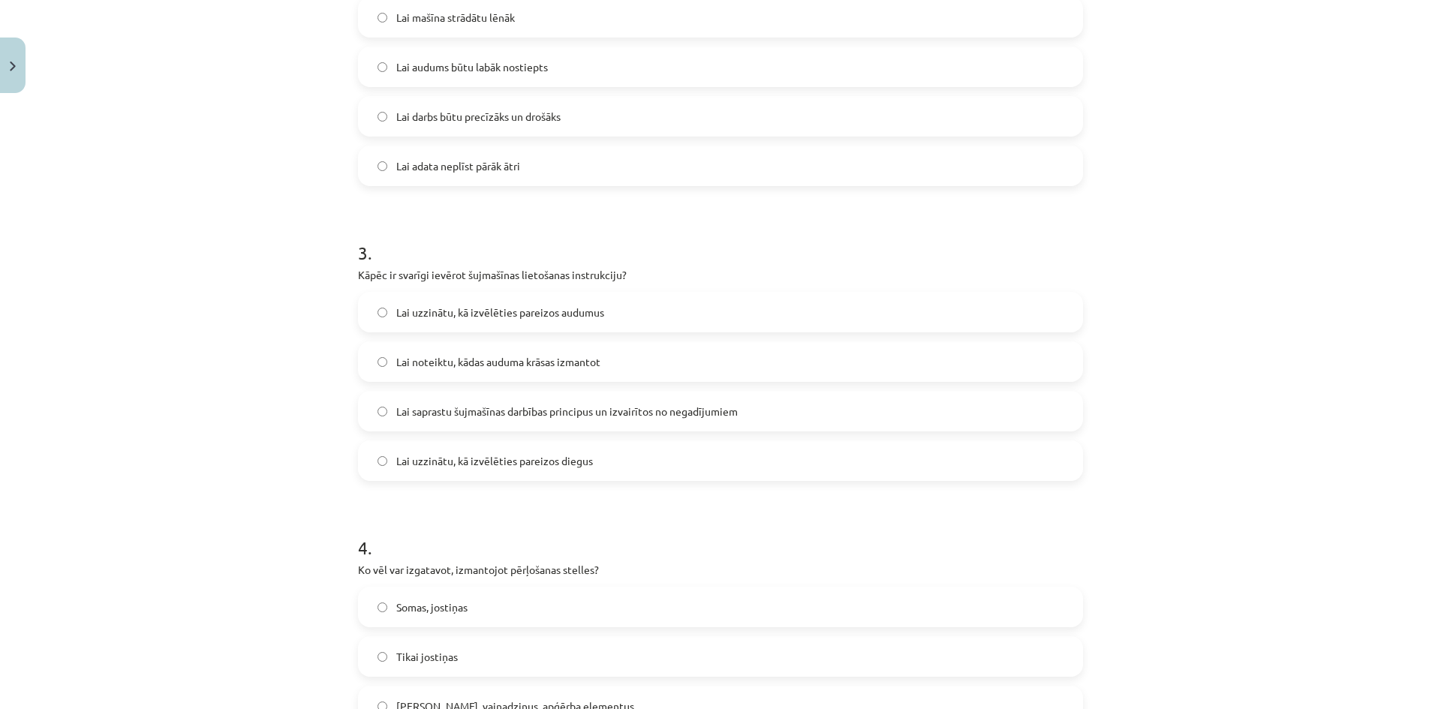
scroll to position [675, 0]
click at [606, 403] on span "Lai saprastu šujmašīnas darbības principus un izvairītos no negadījumiem" at bounding box center [566, 409] width 341 height 16
click at [1158, 431] on div "Mācību tēma: Dizains un tehnoloģijas 8. klases 1. ieskaites mācību materiāls #6…" at bounding box center [720, 354] width 1441 height 709
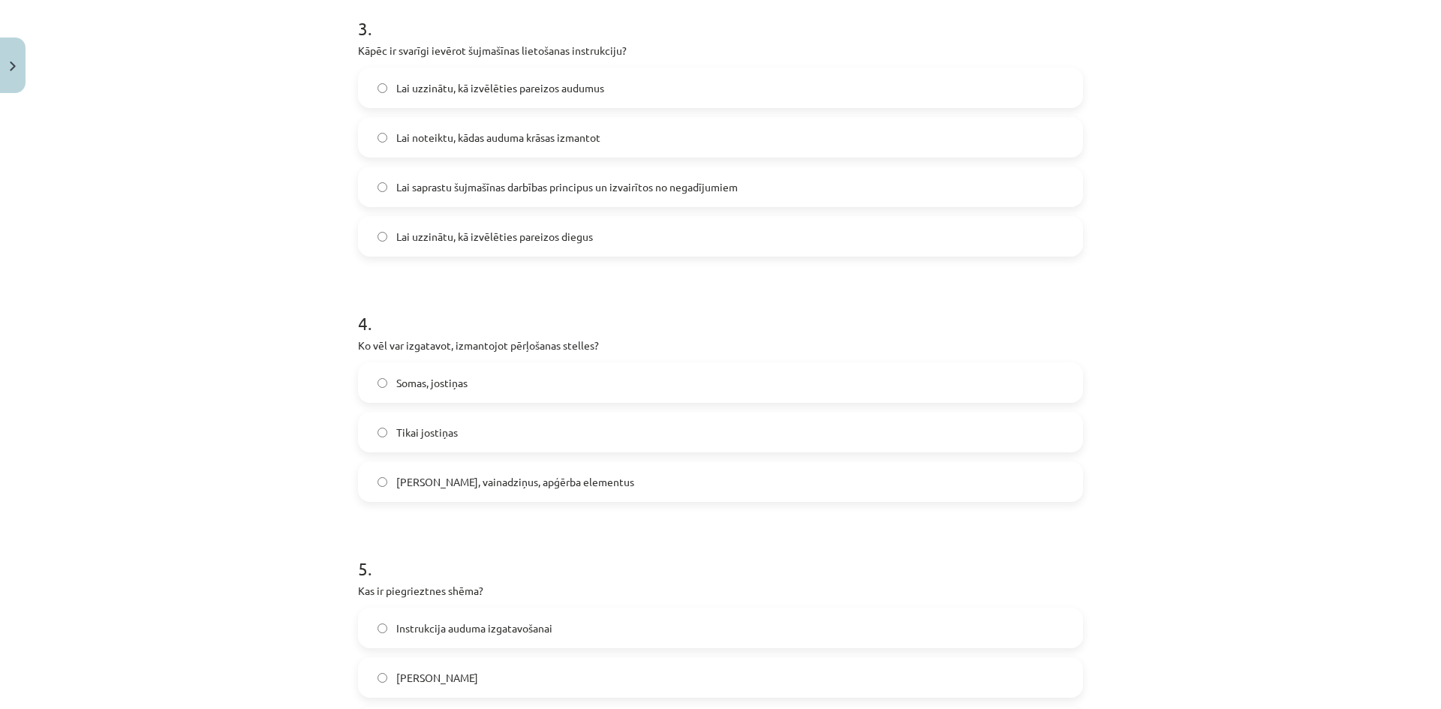
scroll to position [975, 0]
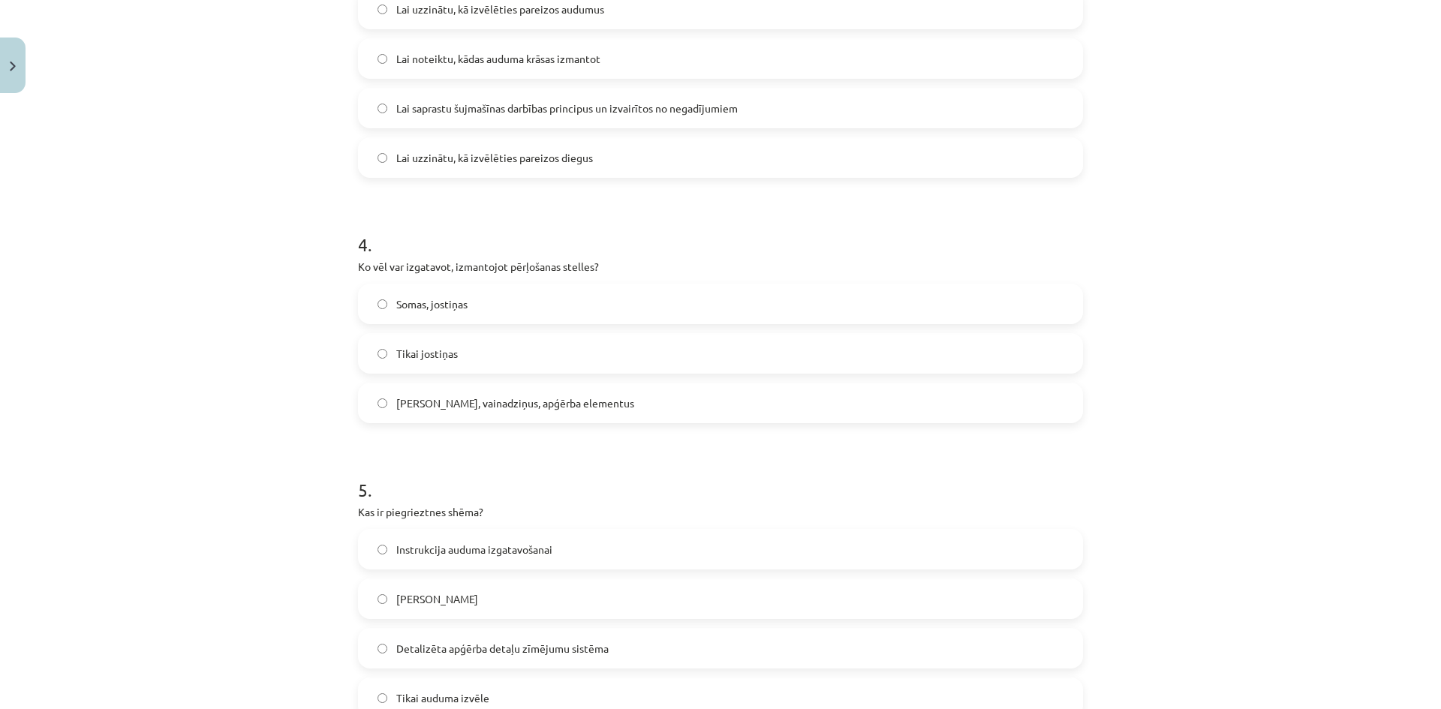
click at [949, 412] on label "[PERSON_NAME], vainadziņus, apģērba elementus" at bounding box center [720, 403] width 722 height 38
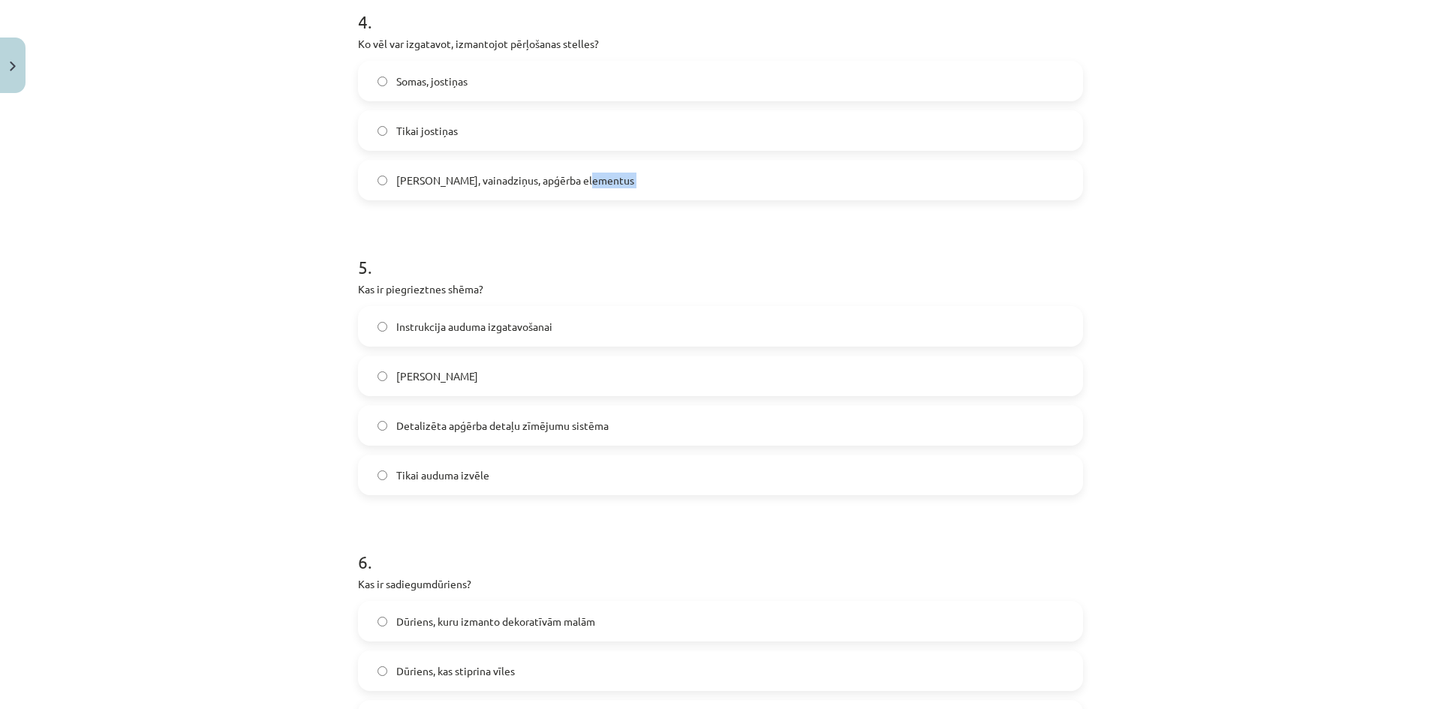
scroll to position [1200, 0]
click at [650, 424] on label "Detalizēta apģērba detaļu zīmējumu sistēma" at bounding box center [720, 423] width 722 height 38
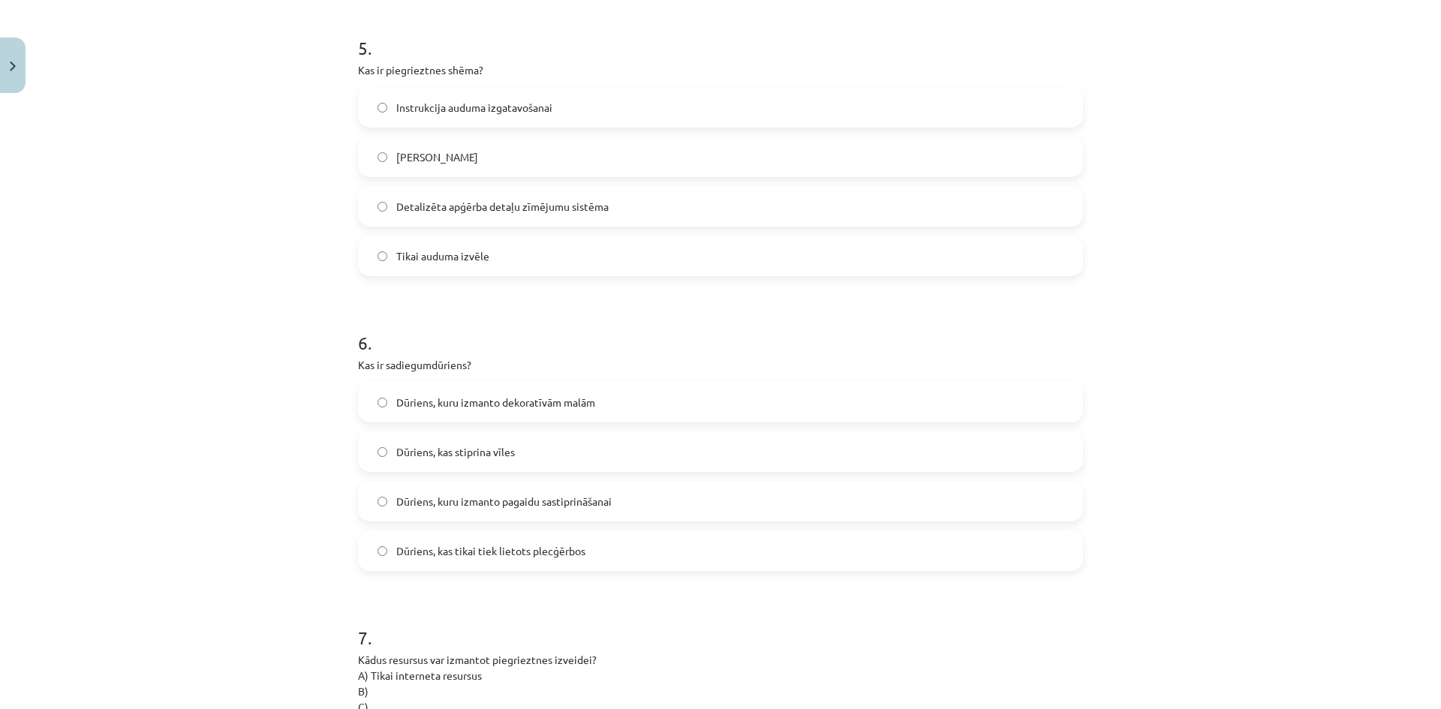
scroll to position [1426, 0]
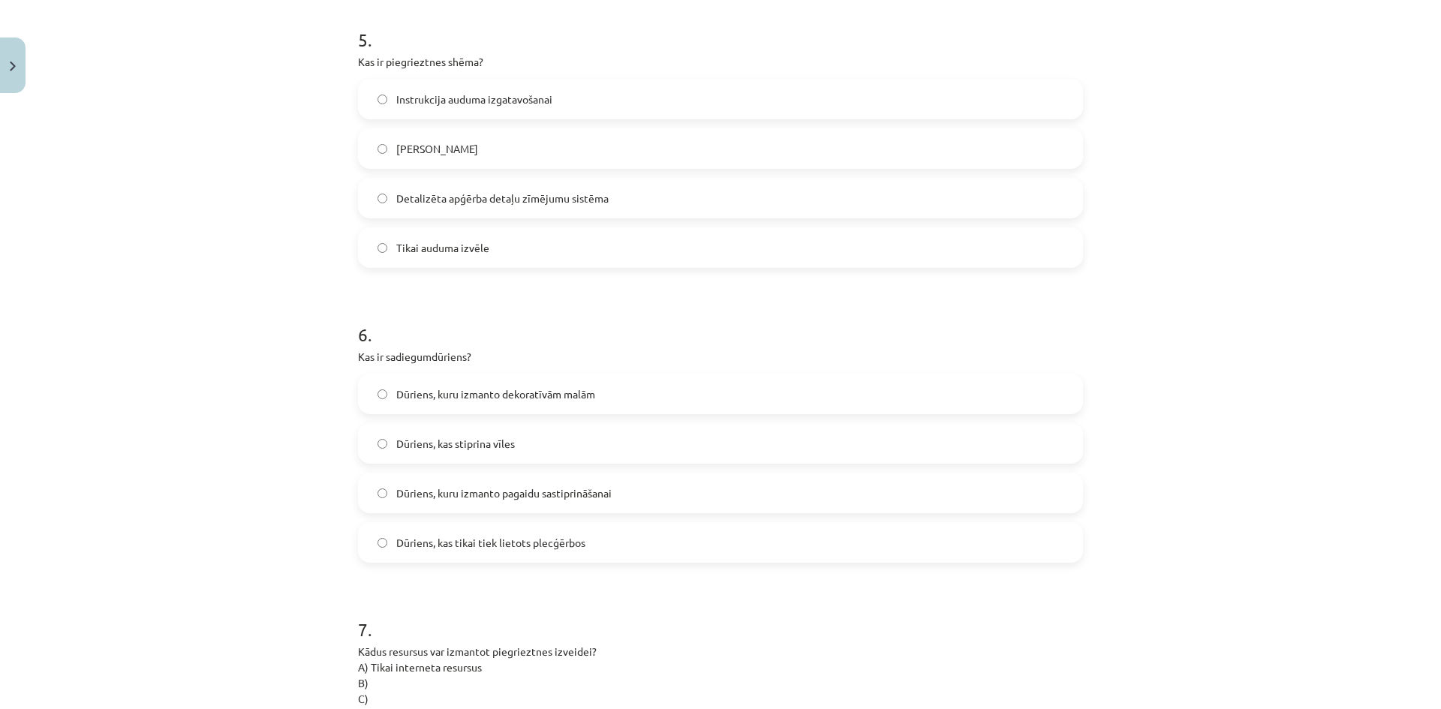
drag, startPoint x: 796, startPoint y: 500, endPoint x: 804, endPoint y: 500, distance: 7.5
click at [804, 500] on label "Dūriens, kuru izmanto pagaidu sastiprināšanai" at bounding box center [720, 493] width 722 height 38
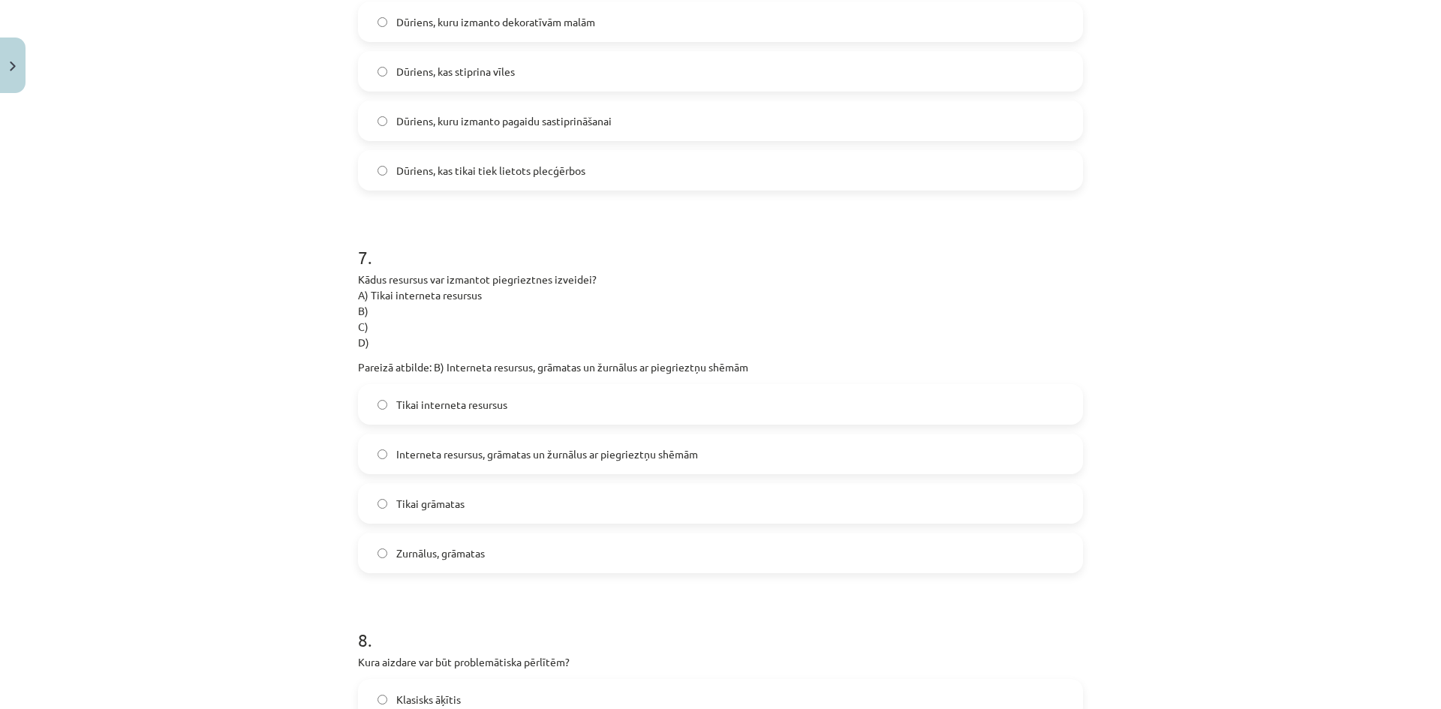
scroll to position [1801, 0]
click at [593, 442] on label "Interneta resursus, grāmatas un žurnālus ar piegrieztņu shēmām" at bounding box center [720, 451] width 722 height 38
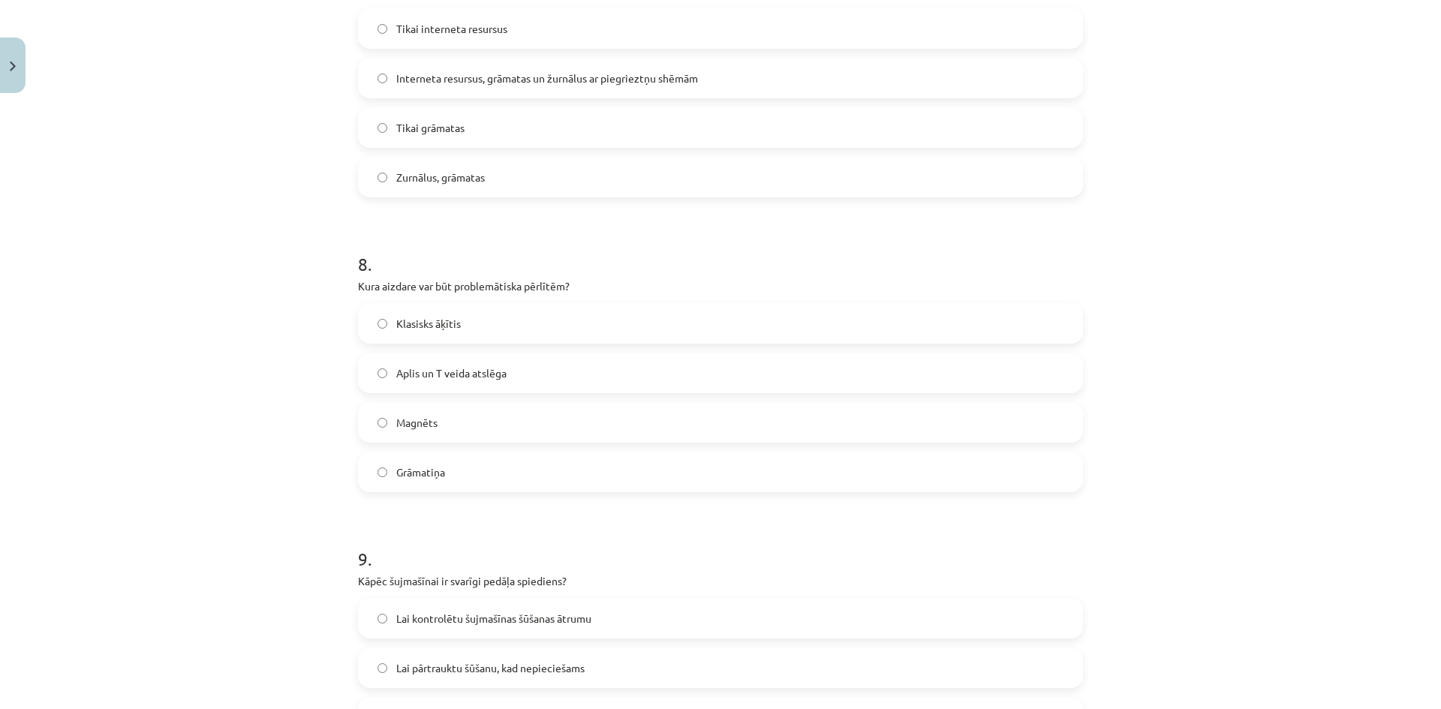
scroll to position [2176, 0]
click at [652, 357] on label "Aplis un T veida atslēga" at bounding box center [720, 371] width 722 height 38
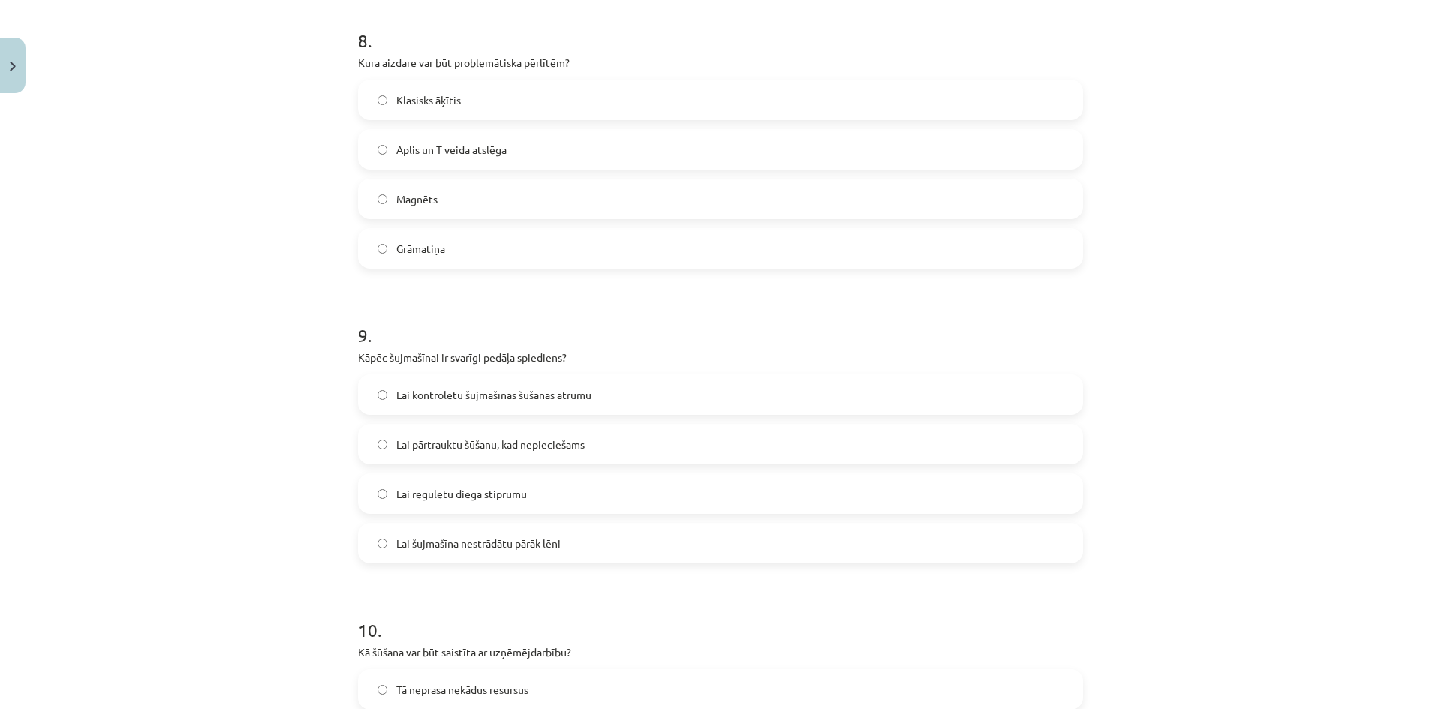
scroll to position [2401, 0]
click at [639, 386] on label "Lai kontrolētu šujmašīnas šūšanas ātrumu" at bounding box center [720, 391] width 722 height 38
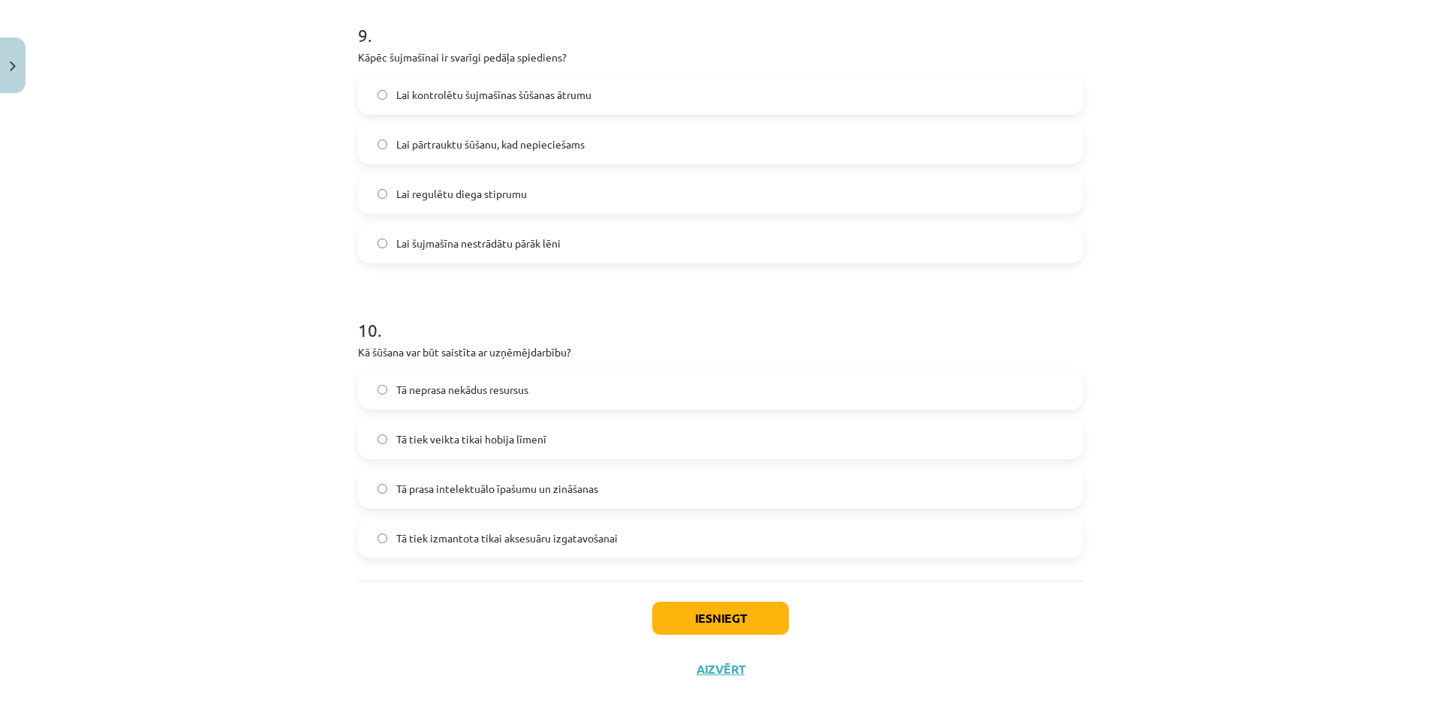
scroll to position [2701, 0]
click at [658, 493] on label "Tā prasa intelektuālo īpašumu un zināšanas" at bounding box center [720, 485] width 722 height 38
click at [708, 612] on button "Iesniegt" at bounding box center [720, 614] width 137 height 33
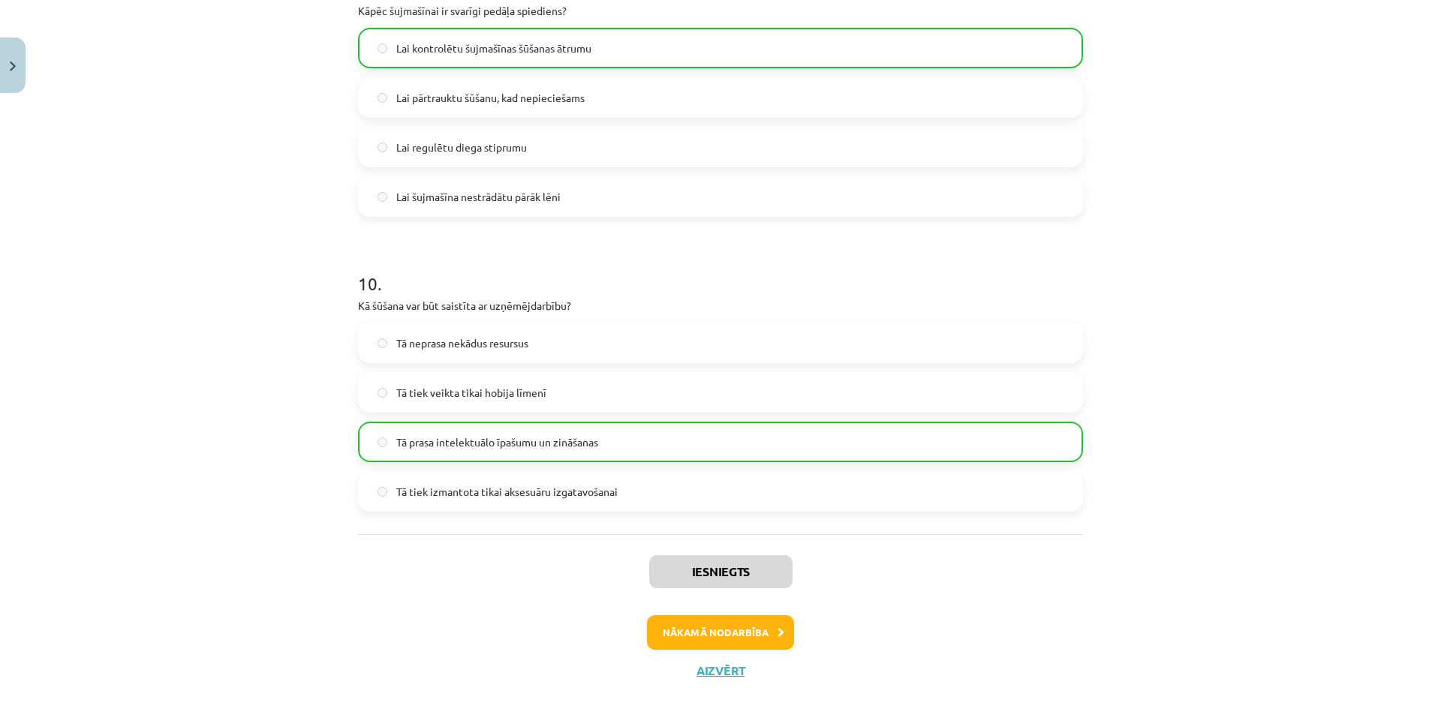
scroll to position [2769, 0]
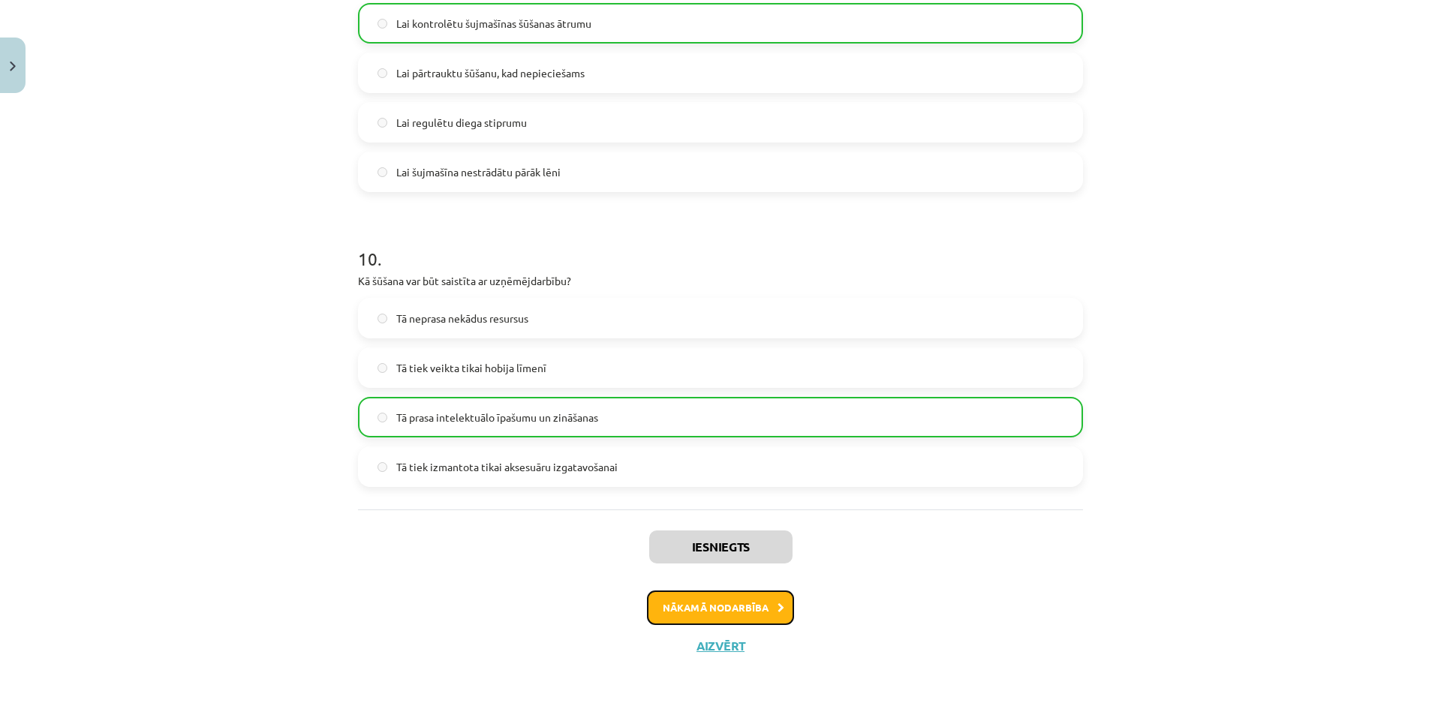
click at [733, 600] on button "Nākamā nodarbība" at bounding box center [720, 607] width 147 height 35
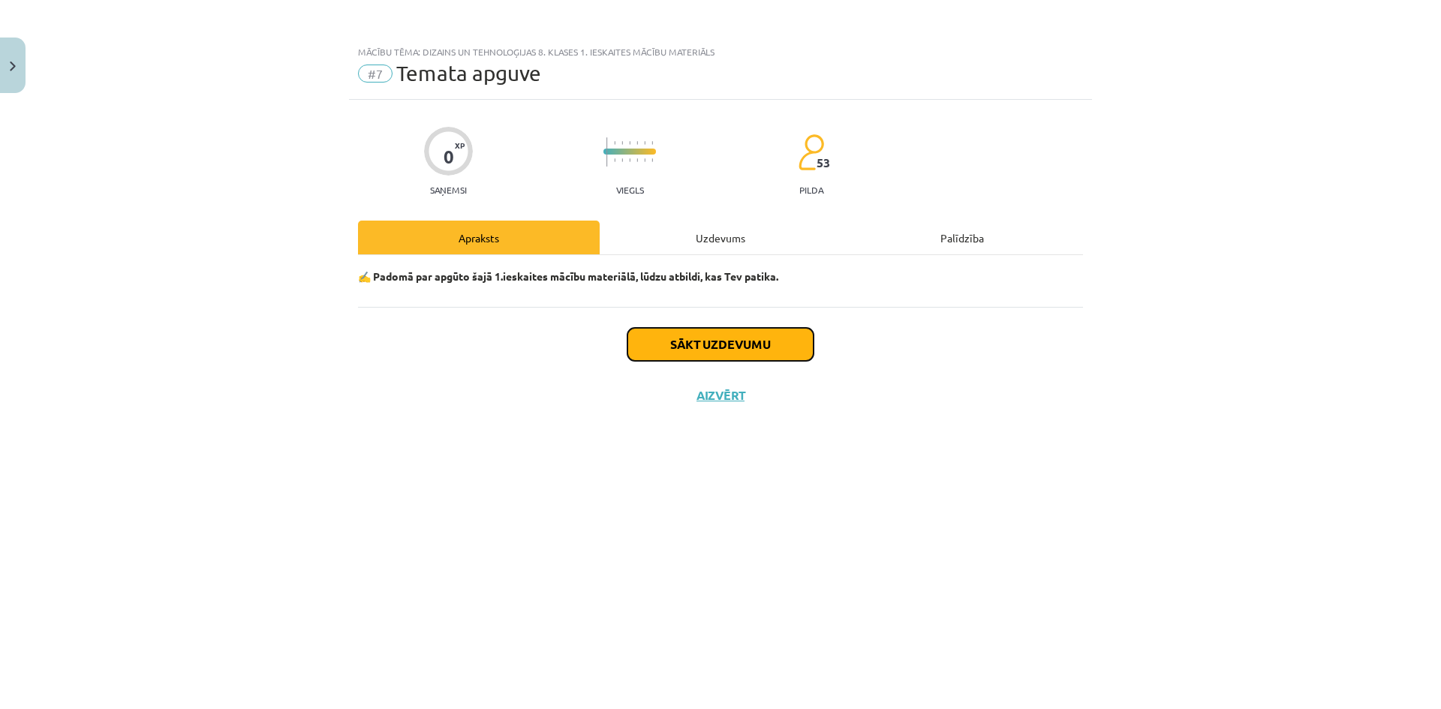
click at [702, 351] on button "Sākt uzdevumu" at bounding box center [720, 344] width 186 height 33
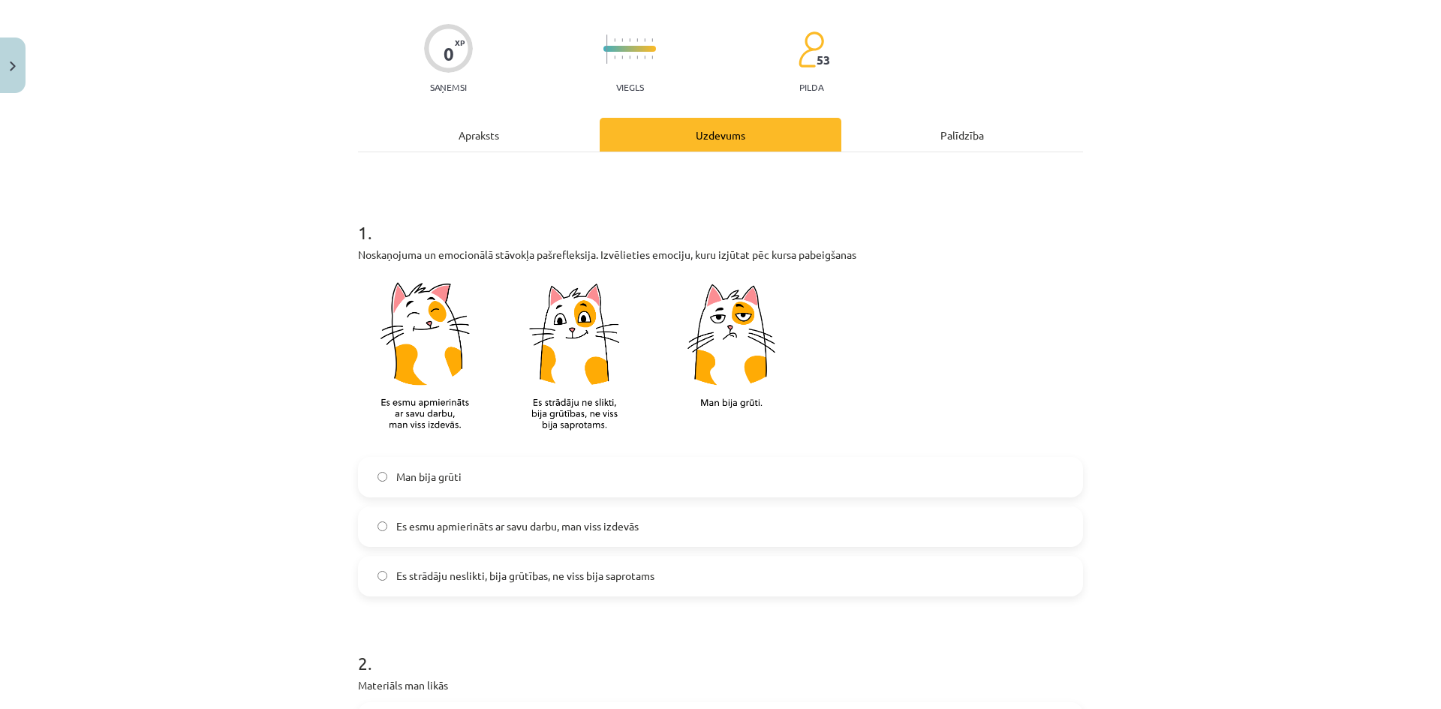
scroll to position [150, 0]
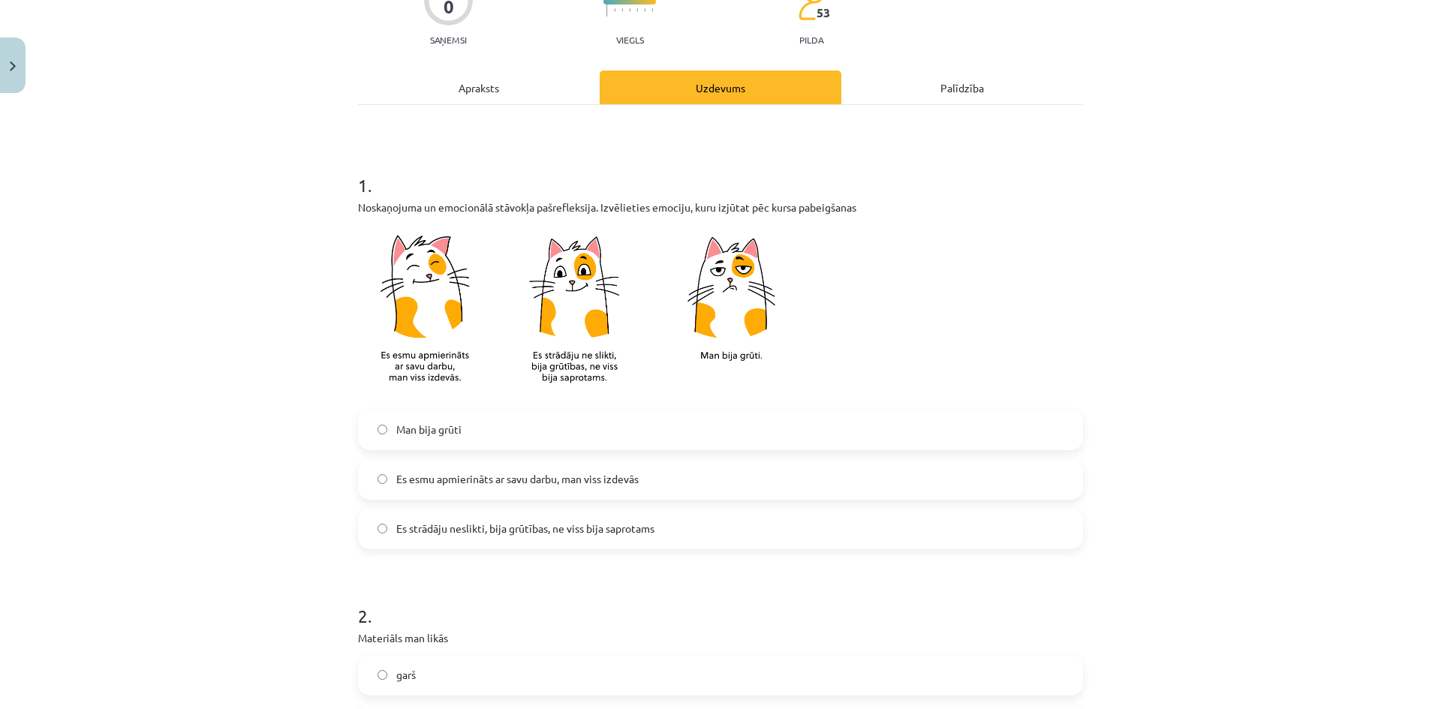
click at [384, 520] on label "Es strādāju neslikti, bija grūtības, ne viss bija saprotams" at bounding box center [720, 529] width 722 height 38
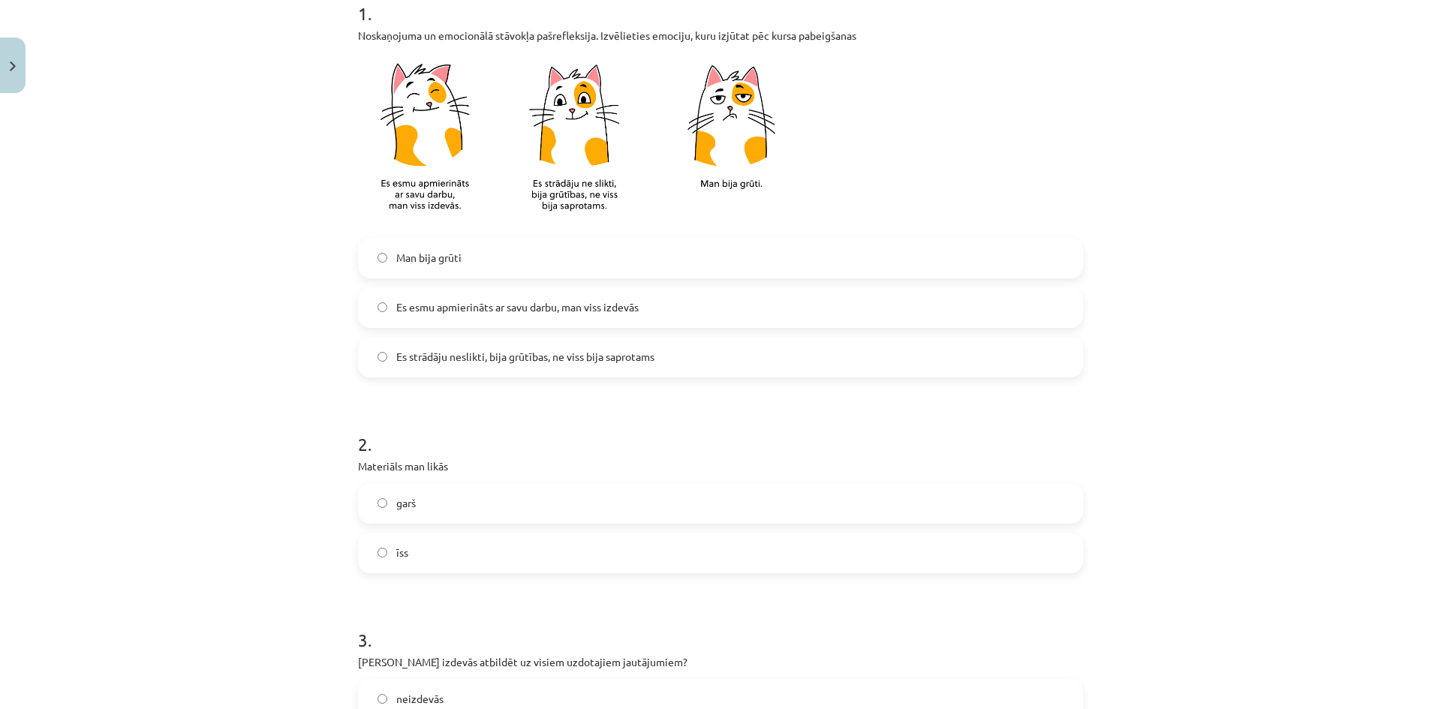
scroll to position [375, 0]
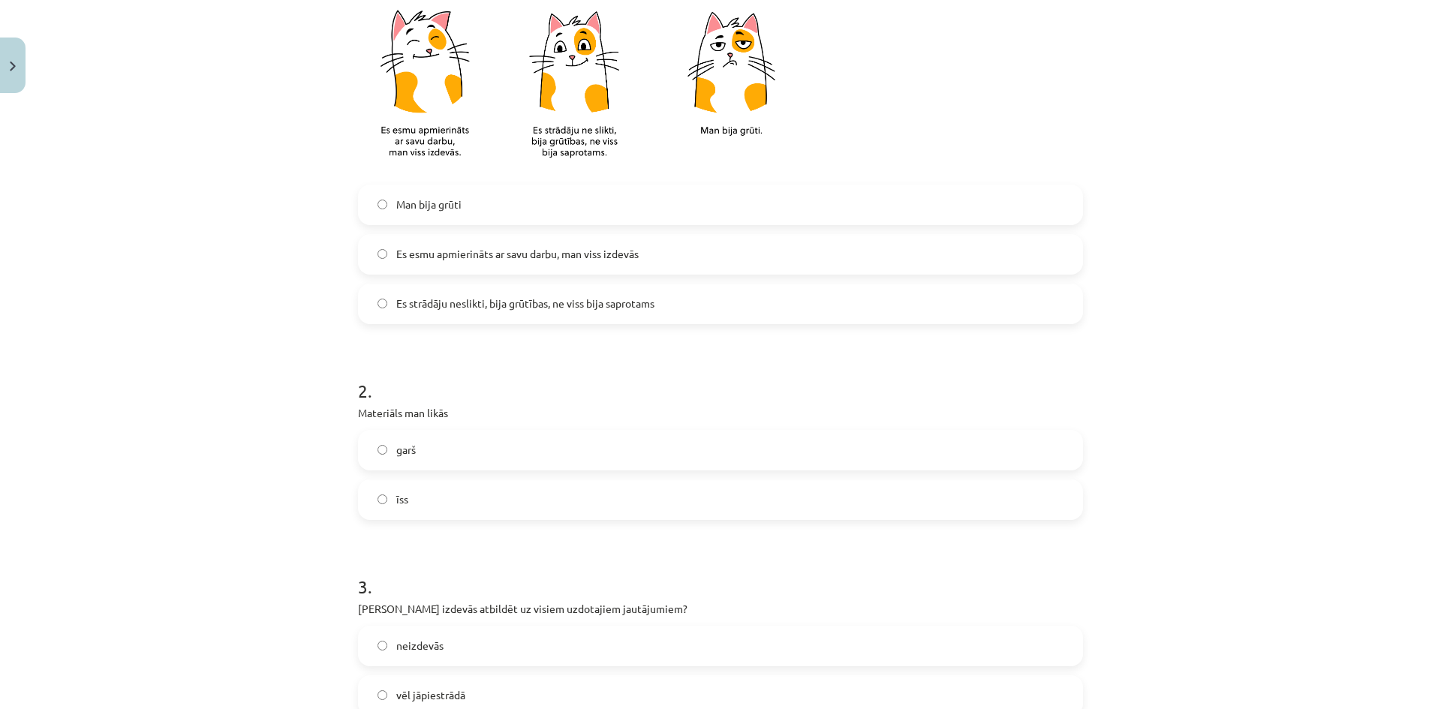
click at [386, 498] on label "īss" at bounding box center [720, 500] width 722 height 38
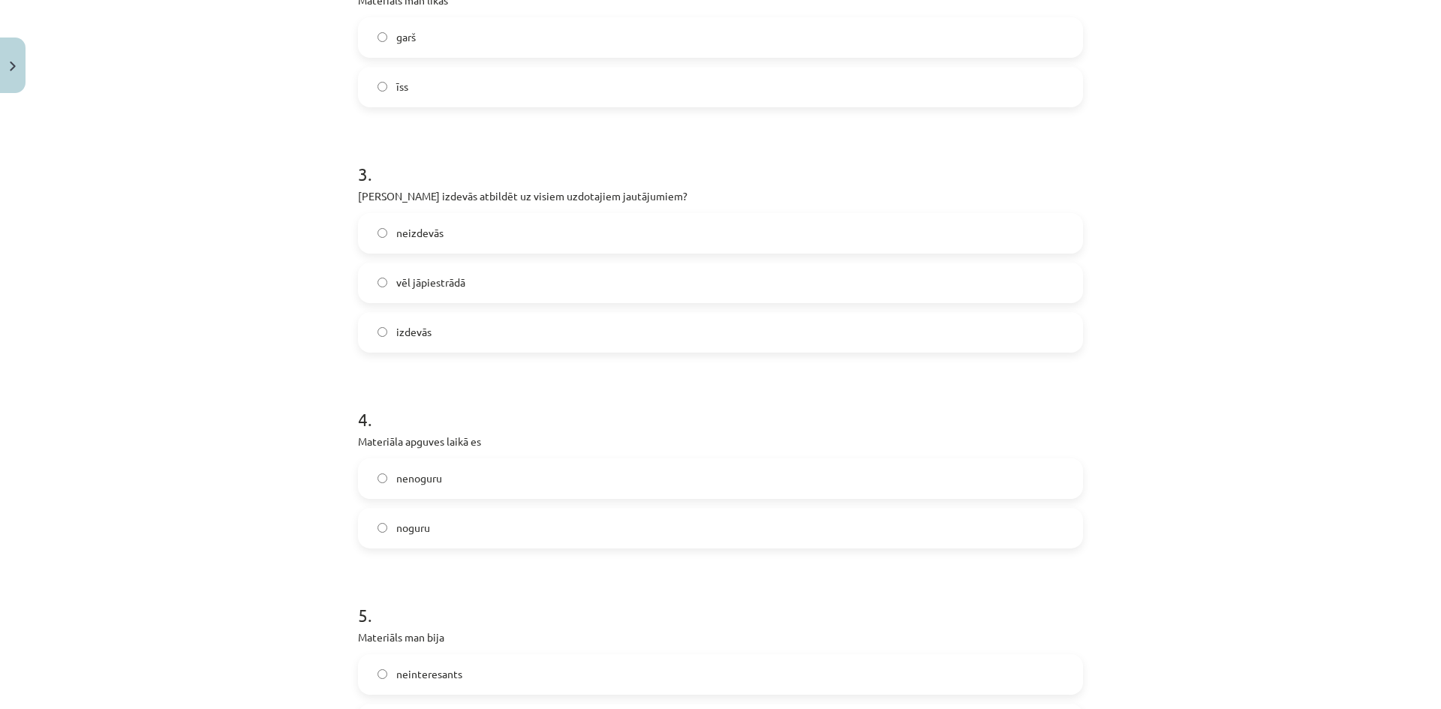
scroll to position [825, 0]
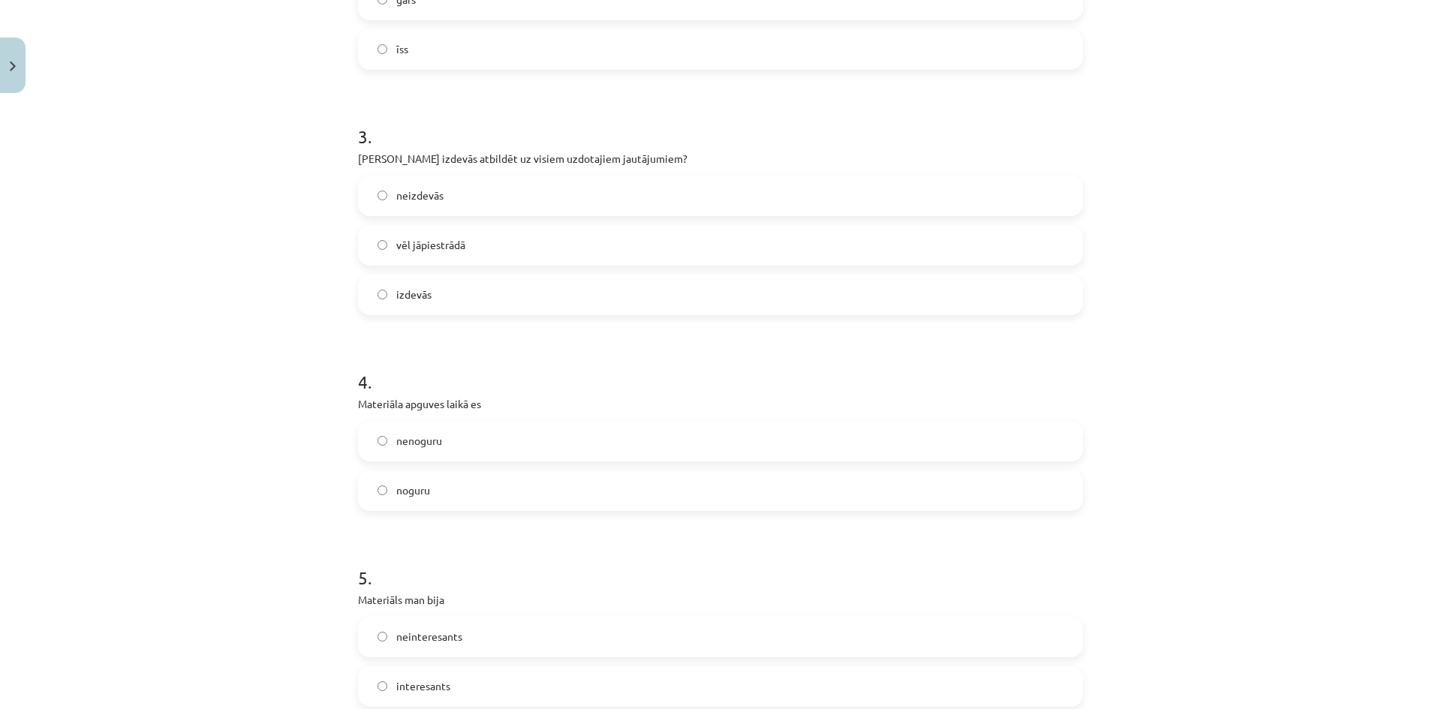
click at [369, 247] on label "vēl jāpiestrādā" at bounding box center [720, 246] width 722 height 38
click at [386, 512] on form "1 . Noskaņojuma un emocionālā stāvokļa pašrefleksija. Izvēlieties emociju, kuru…" at bounding box center [720, 187] width 725 height 1429
click at [390, 500] on label "noguru" at bounding box center [720, 491] width 722 height 38
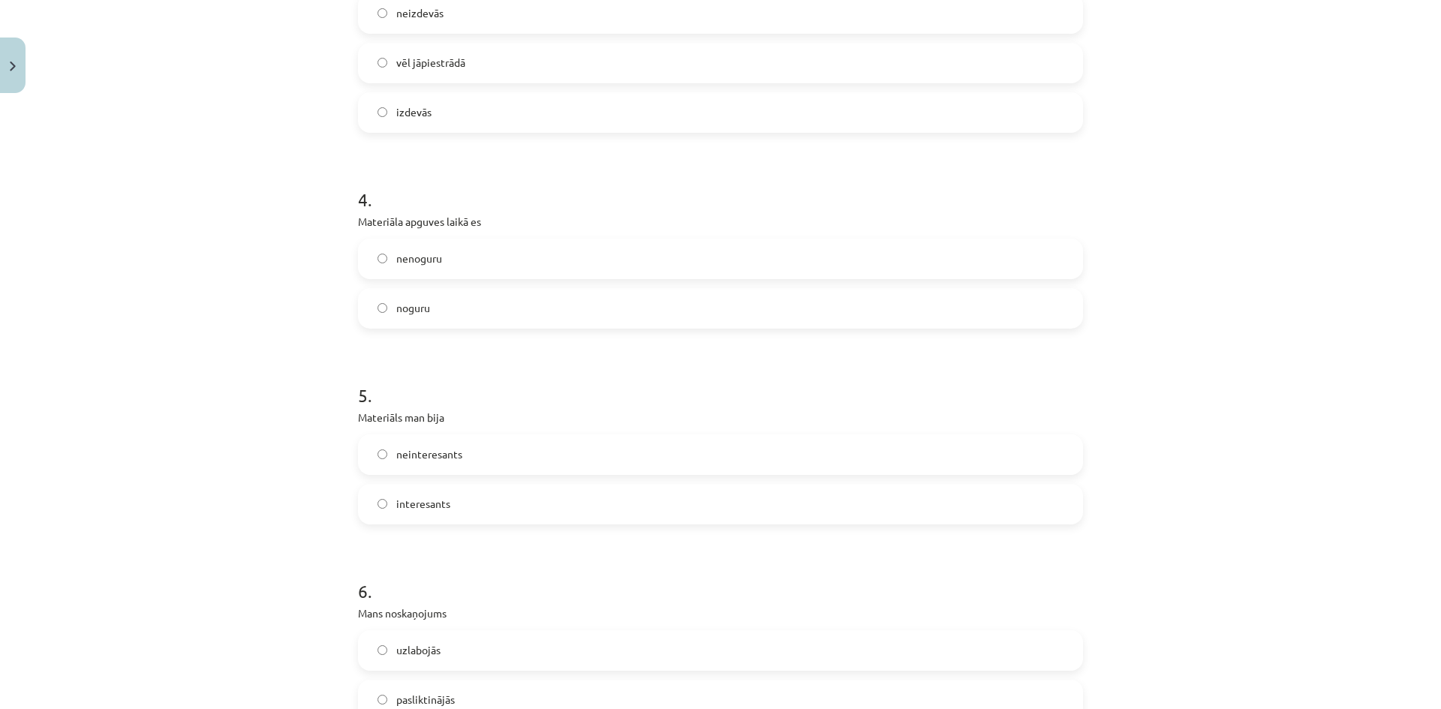
scroll to position [1050, 0]
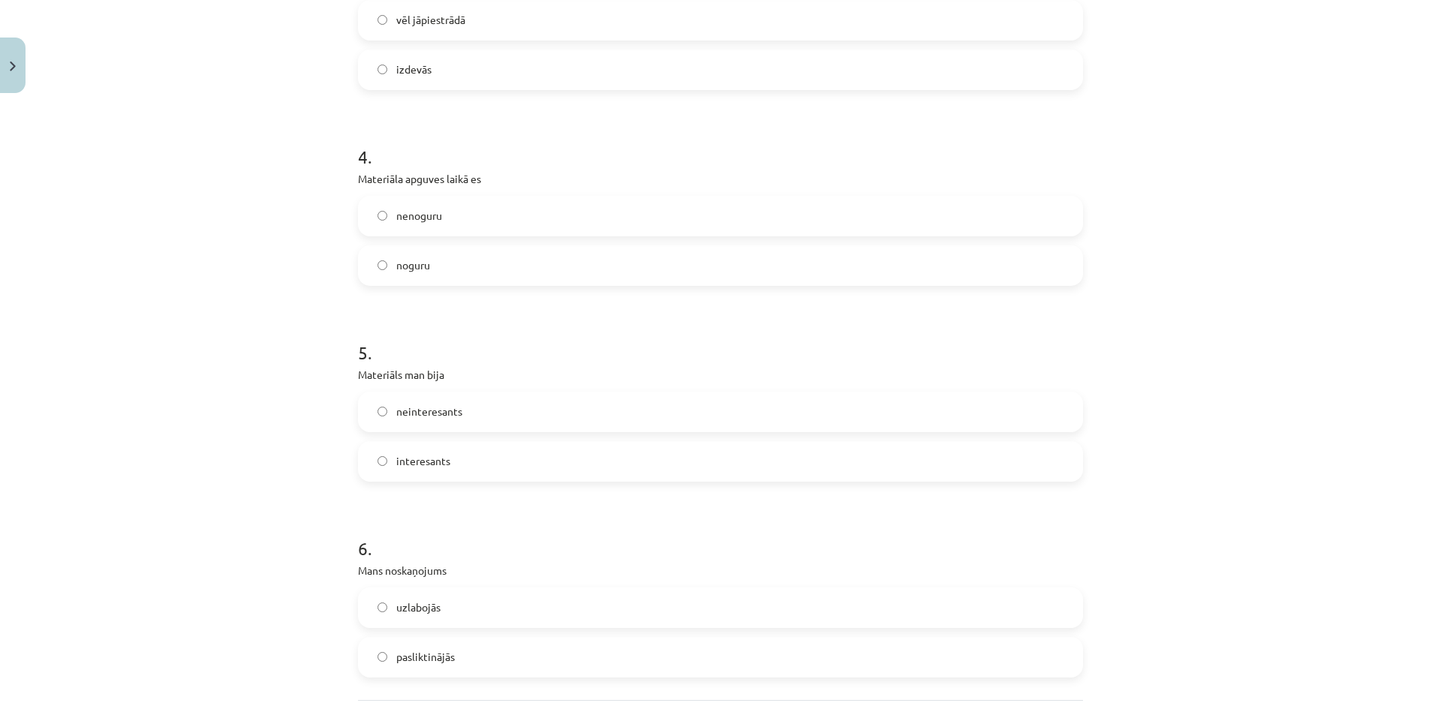
click at [375, 467] on label "interesants" at bounding box center [720, 462] width 722 height 38
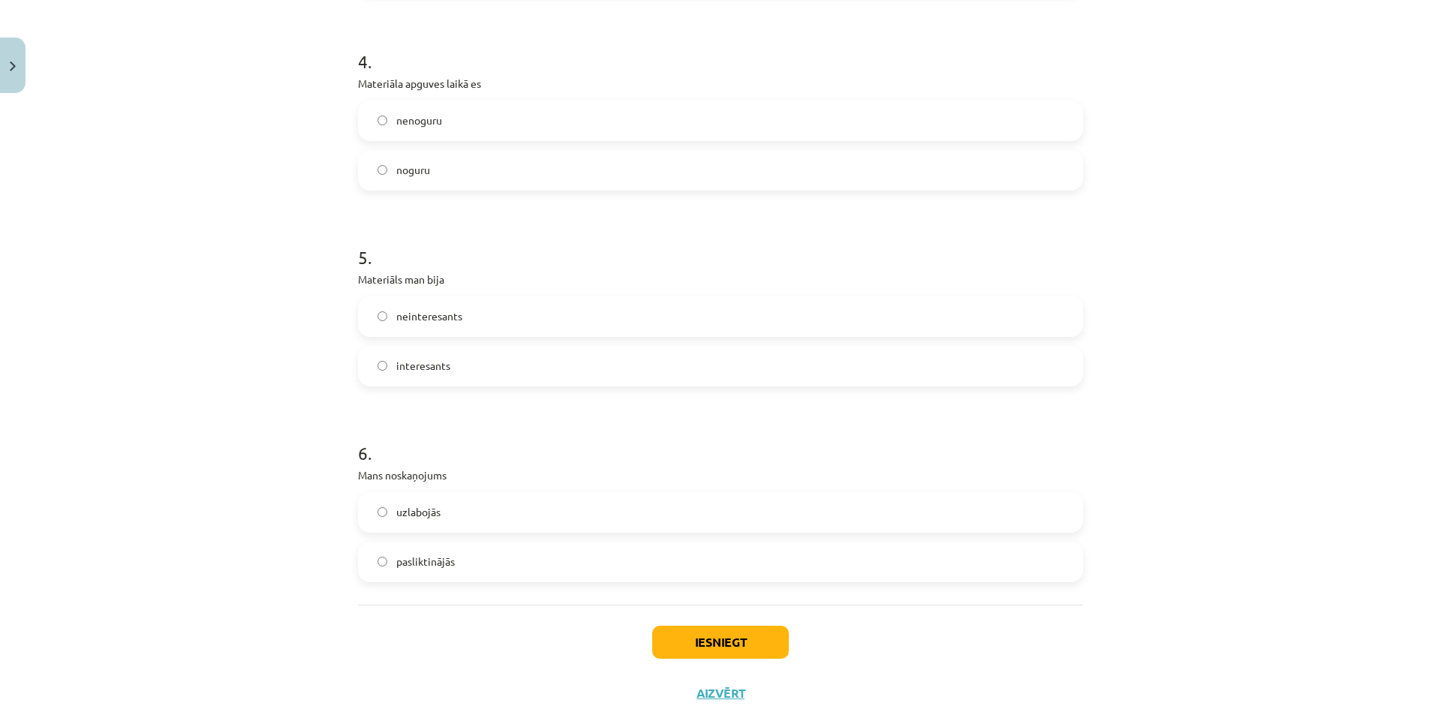
scroll to position [1193, 0]
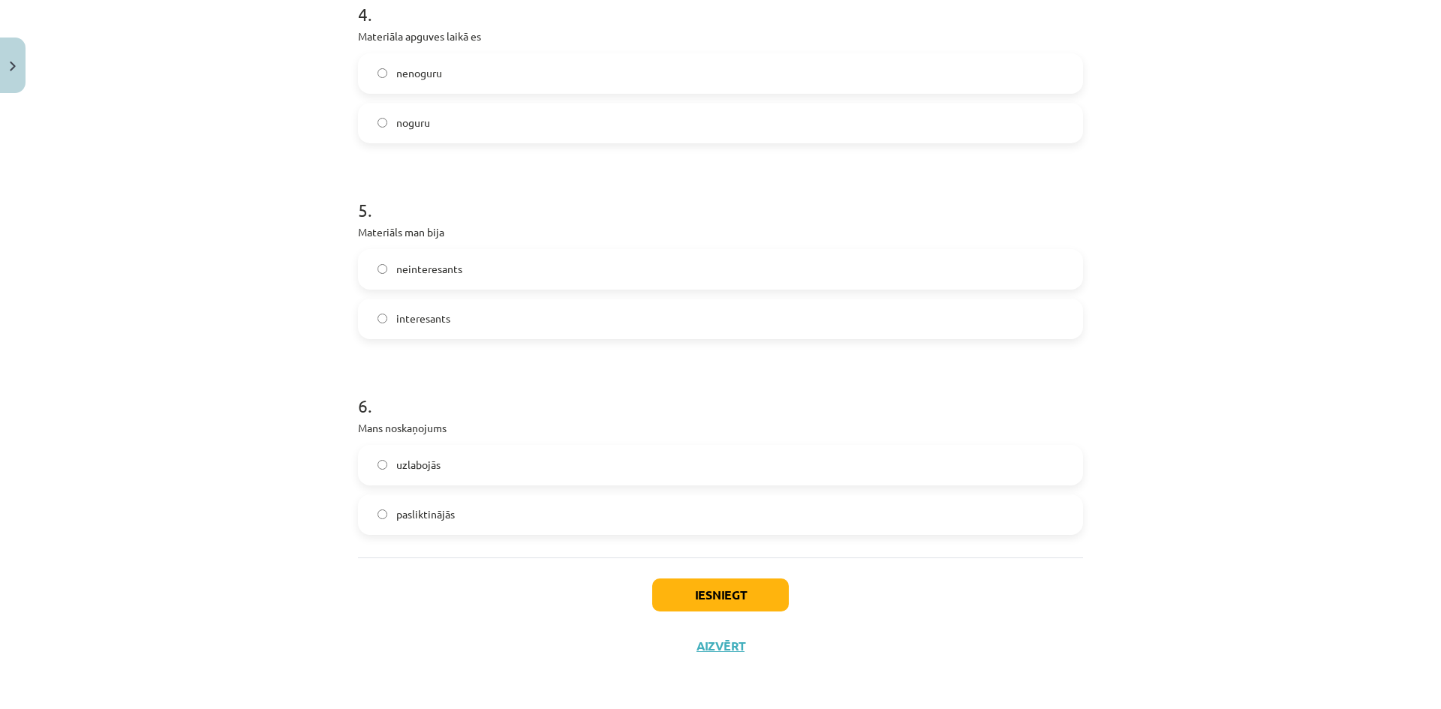
click at [374, 277] on label "neinteresants" at bounding box center [720, 270] width 722 height 38
click at [373, 520] on label "pasliktinājās" at bounding box center [720, 515] width 722 height 38
click at [690, 594] on button "Iesniegt" at bounding box center [720, 594] width 137 height 33
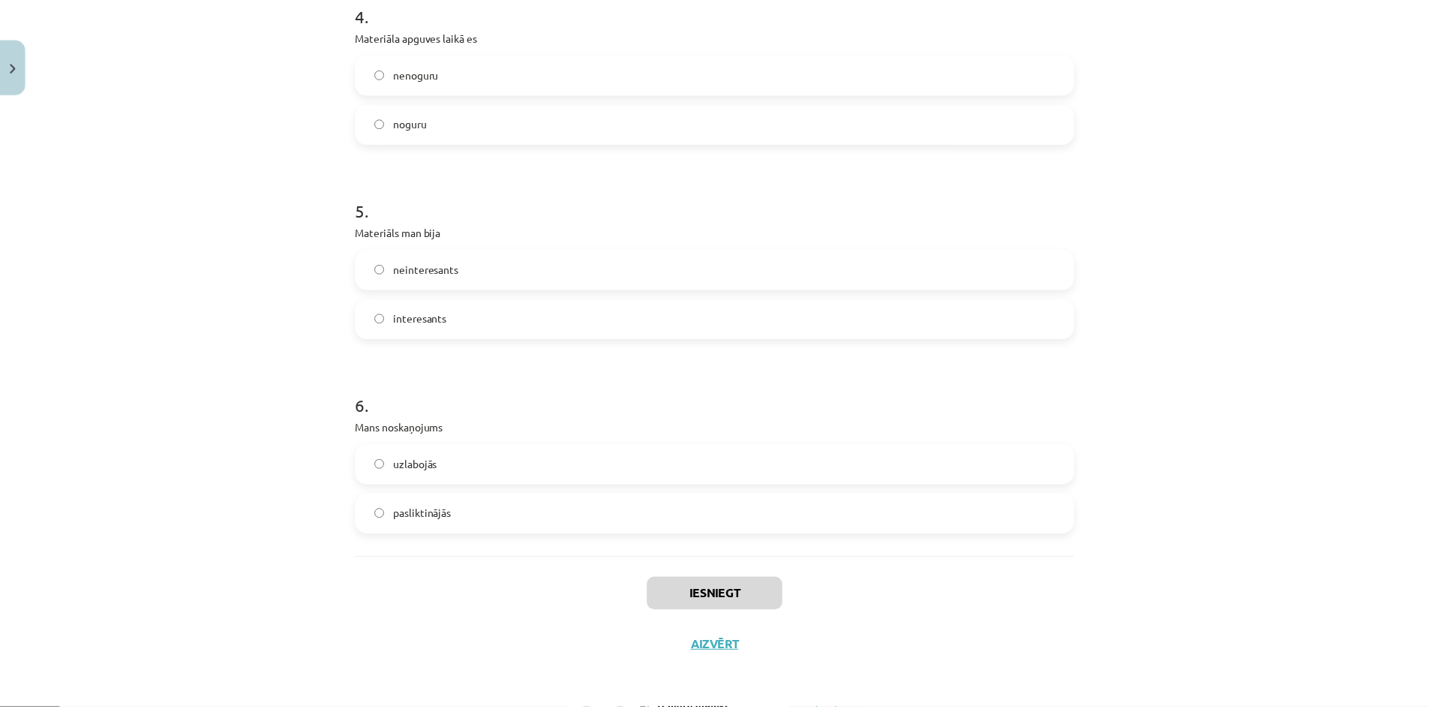
scroll to position [449, 0]
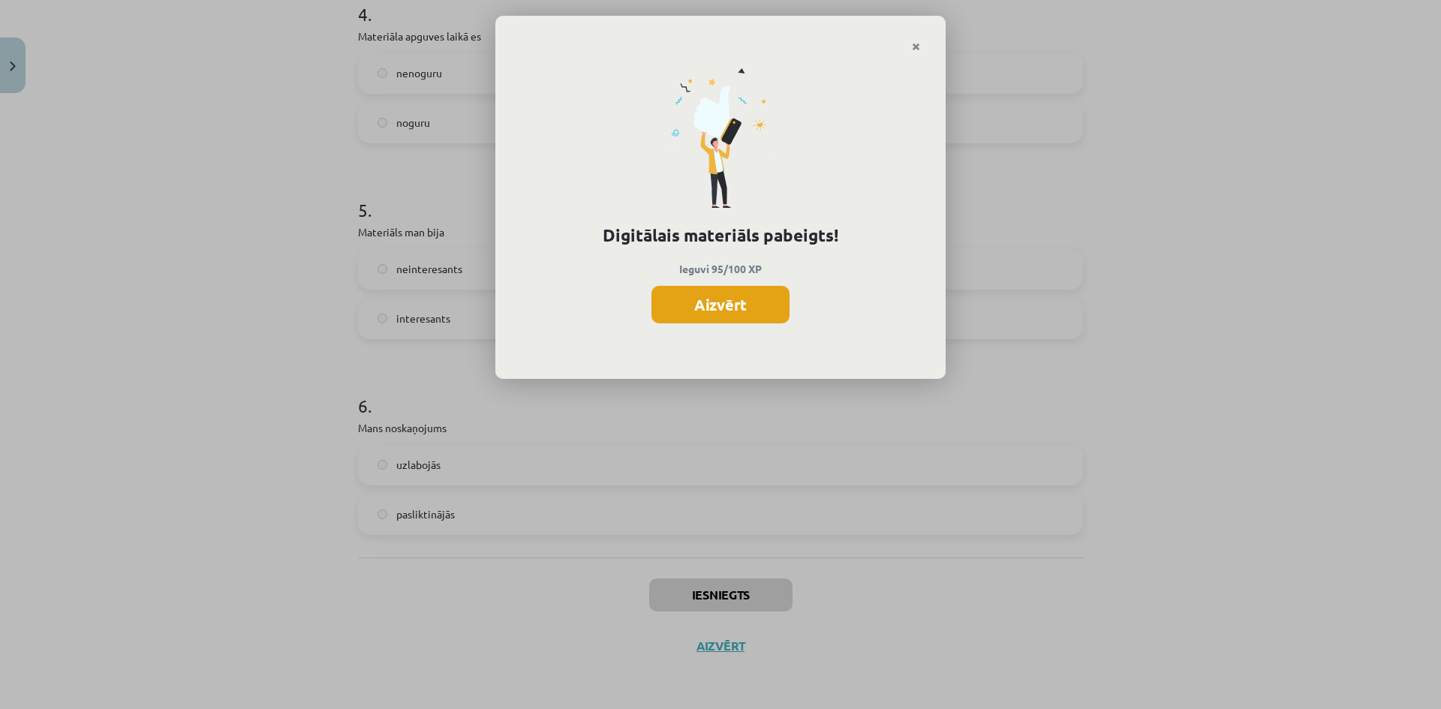
click at [763, 306] on button "Aizvērt" at bounding box center [720, 305] width 138 height 38
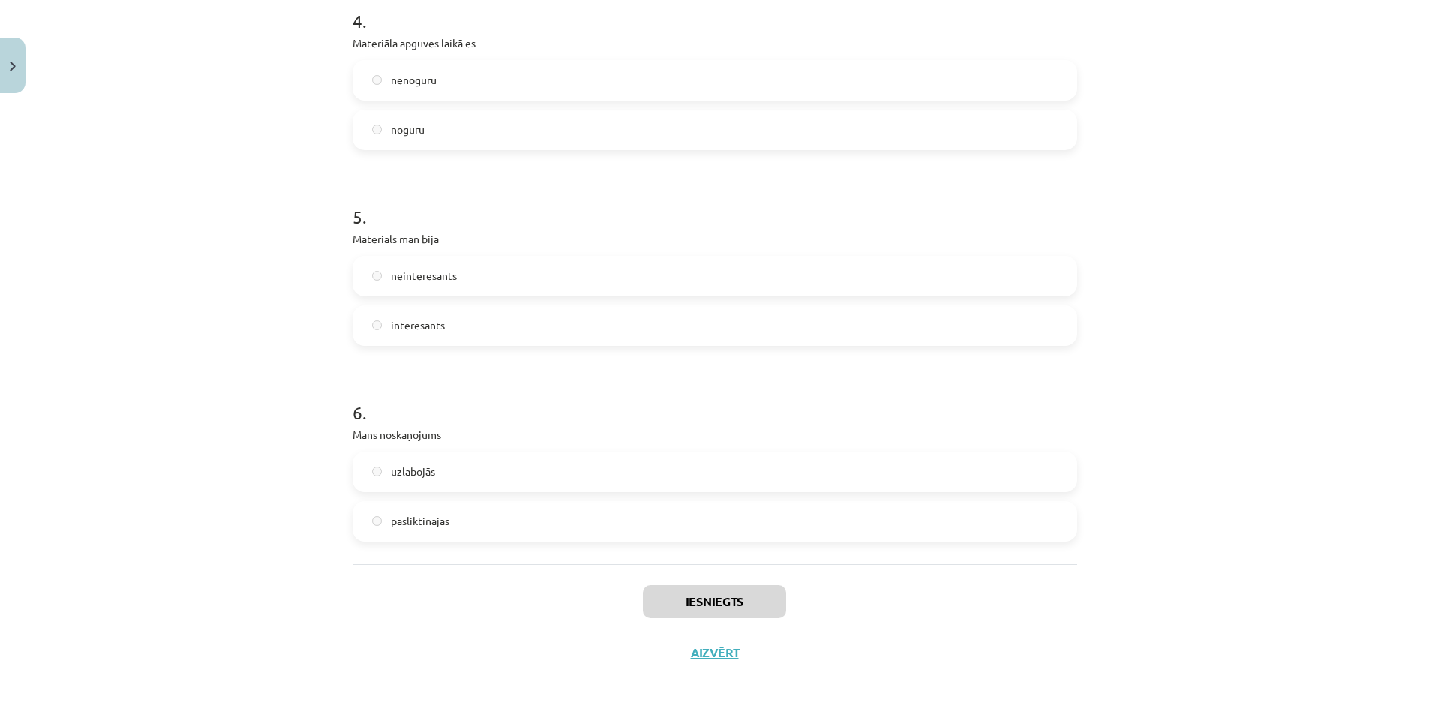
scroll to position [1193, 0]
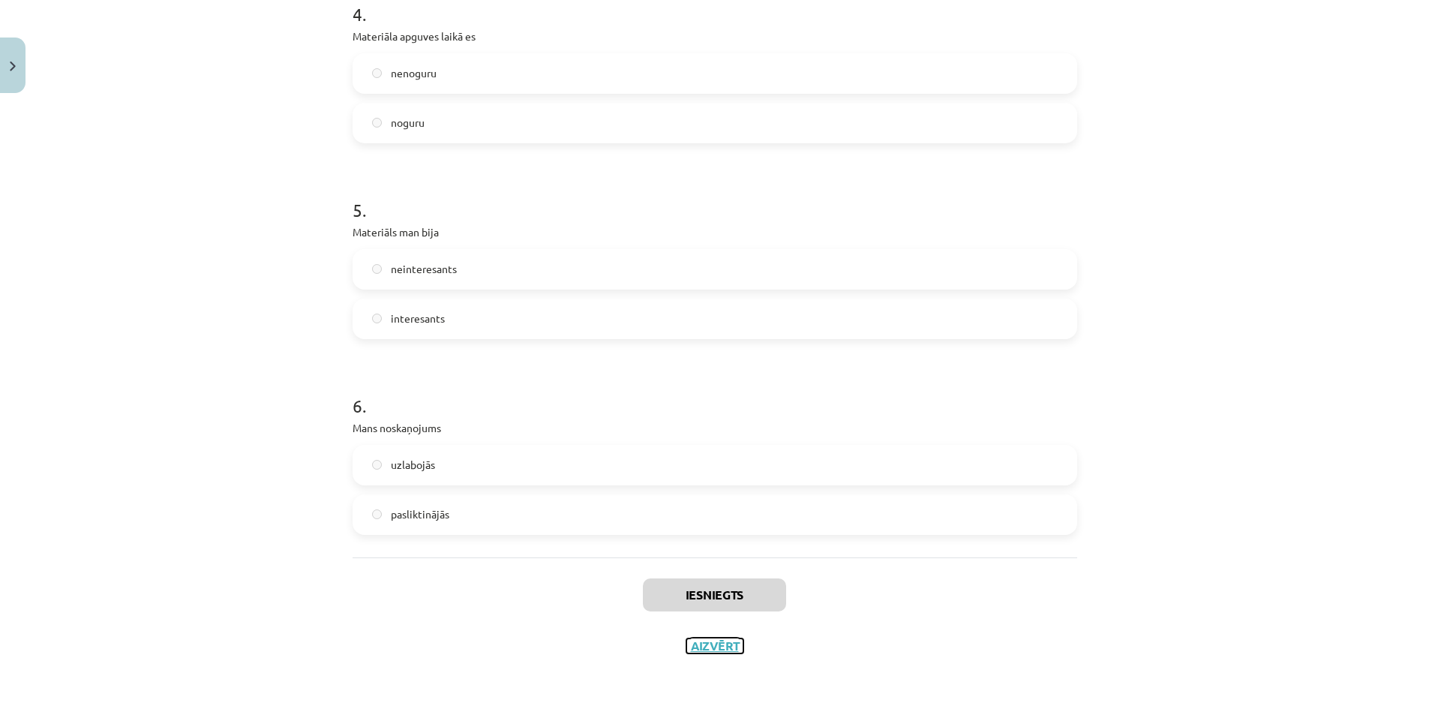
click at [714, 642] on button "Aizvērt" at bounding box center [715, 646] width 57 height 15
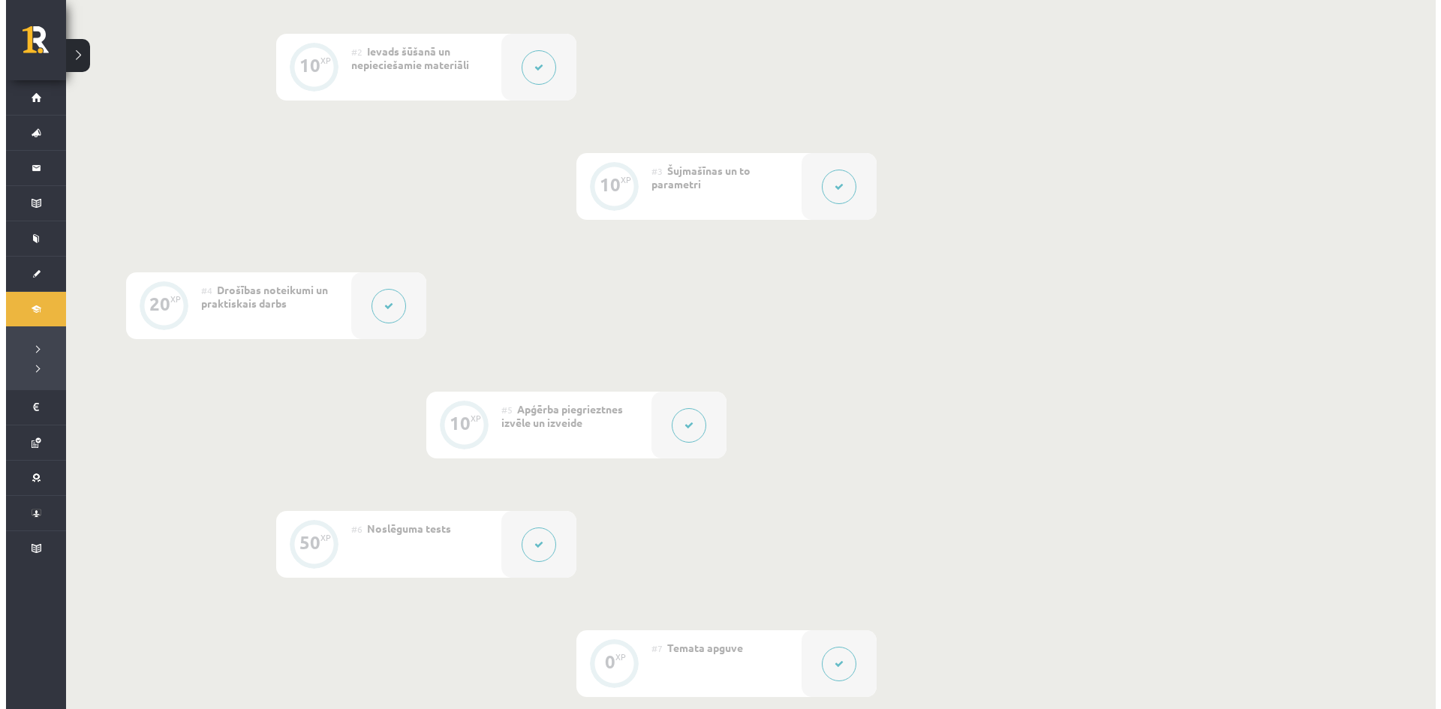
scroll to position [525, 0]
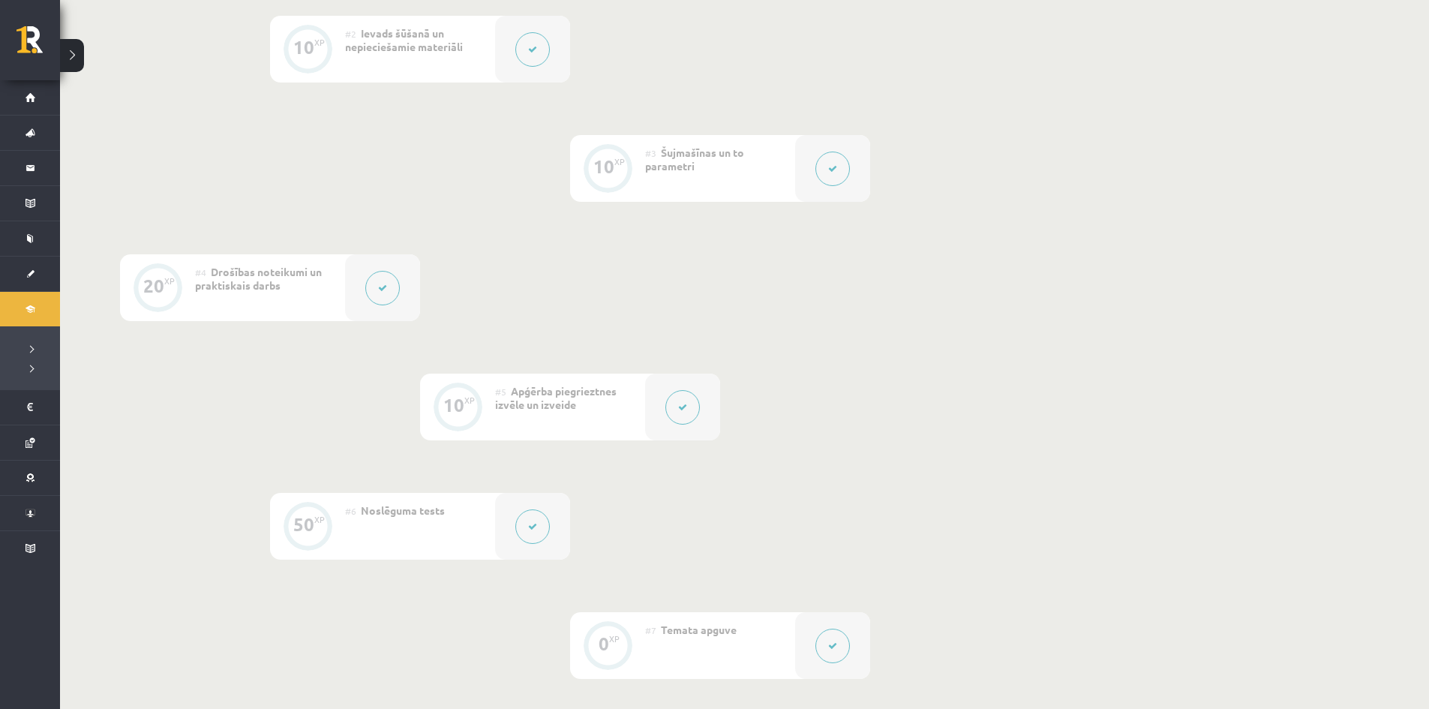
click at [376, 301] on button at bounding box center [382, 288] width 35 height 35
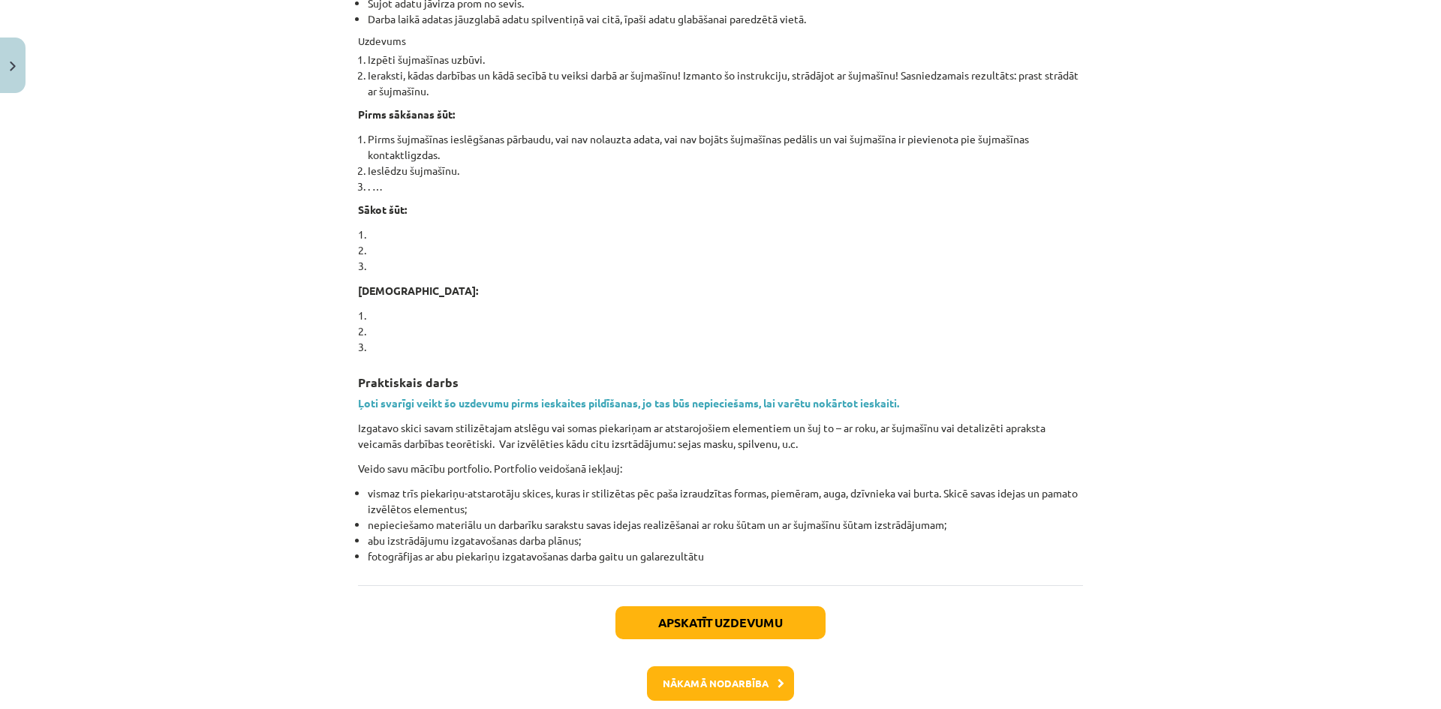
scroll to position [1026, 0]
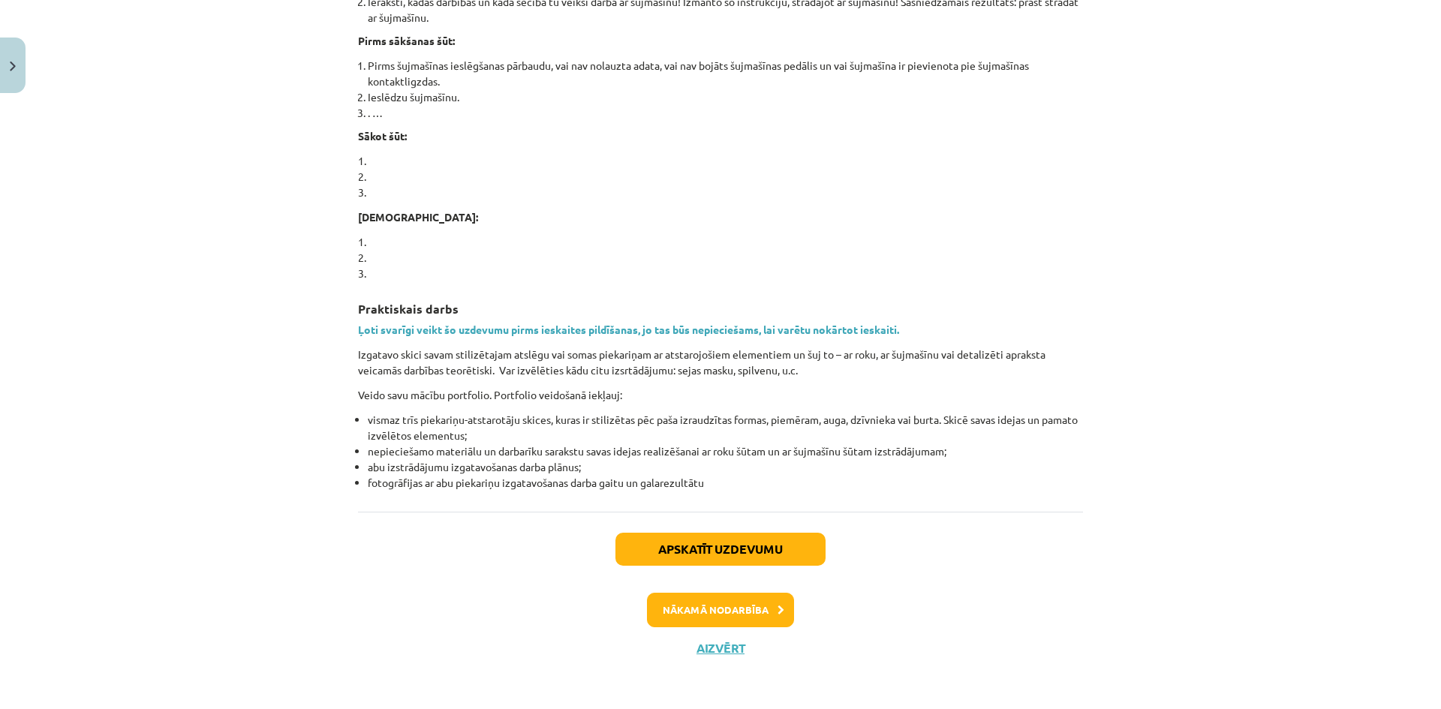
click at [1088, 632] on div "Mācību tēma: Dizains un tehnoloģijas 8. klases 1. ieskaites mācību materiāls #4…" at bounding box center [720, 354] width 1441 height 709
